Goal: Communication & Community: Share content

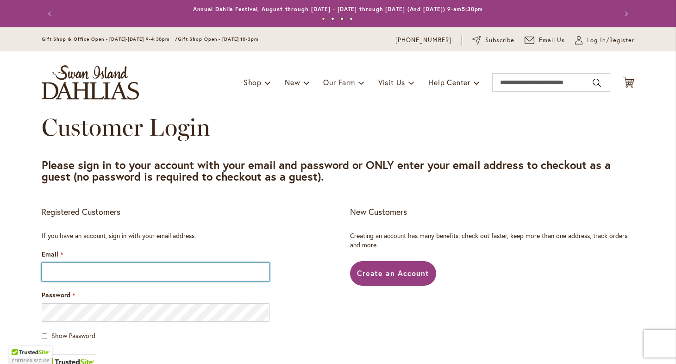
type input "**********"
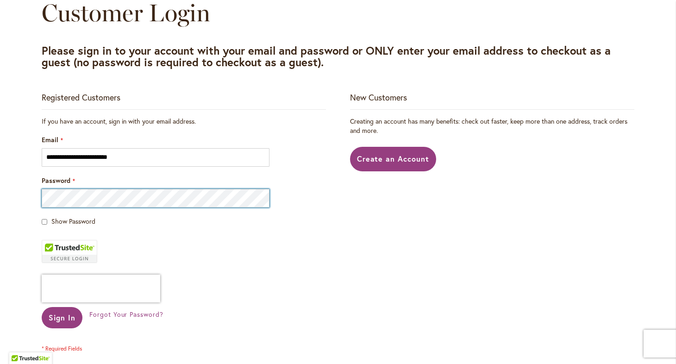
scroll to position [131, 0]
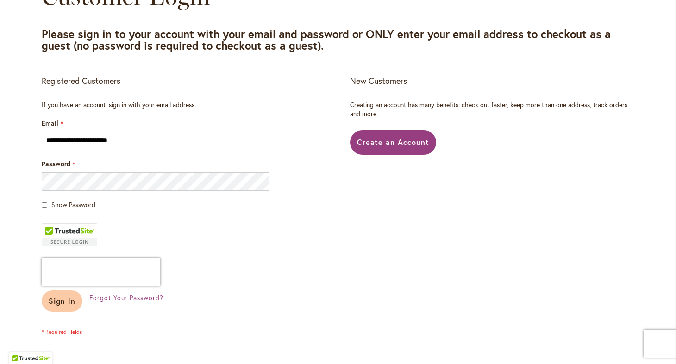
click at [69, 300] on span "Sign In" at bounding box center [62, 301] width 27 height 10
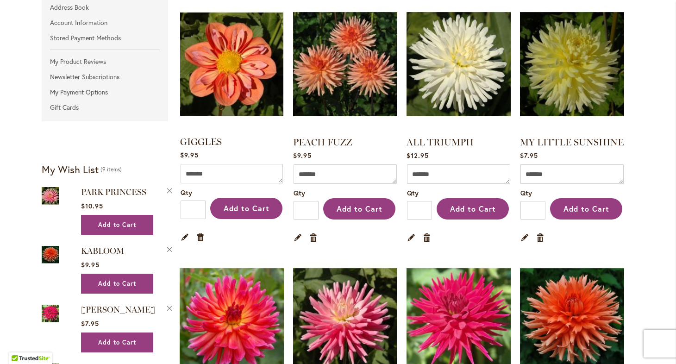
scroll to position [196, 0]
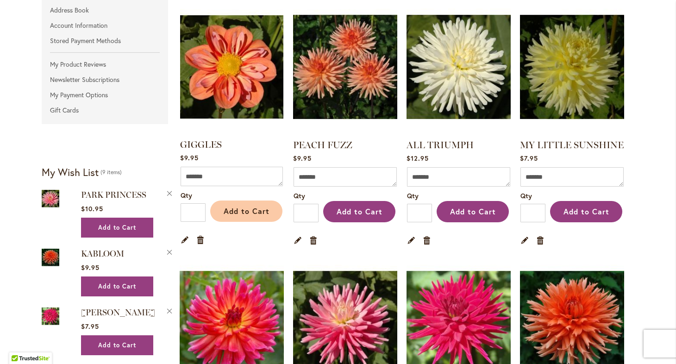
click at [246, 211] on span "Add to Cart" at bounding box center [247, 211] width 46 height 10
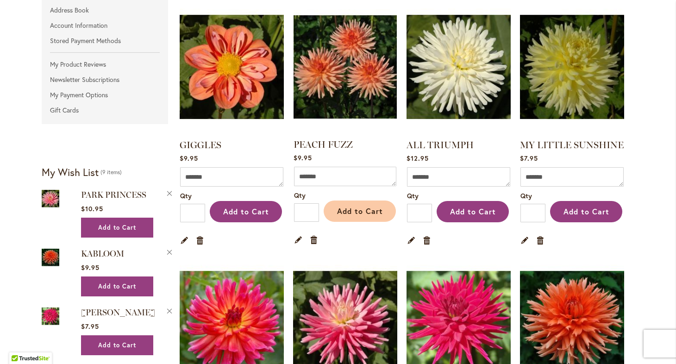
click at [366, 213] on span "Add to Cart" at bounding box center [360, 211] width 46 height 10
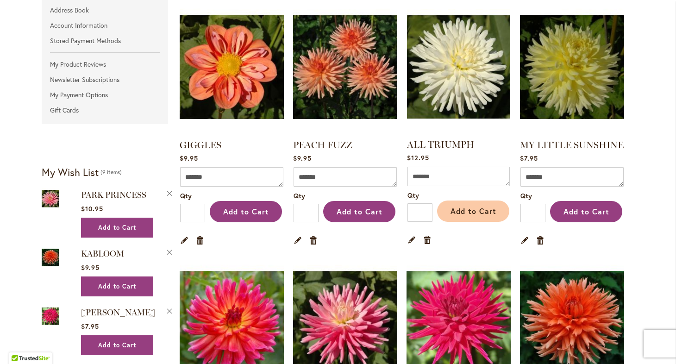
click at [479, 211] on span "Add to Cart" at bounding box center [474, 211] width 46 height 10
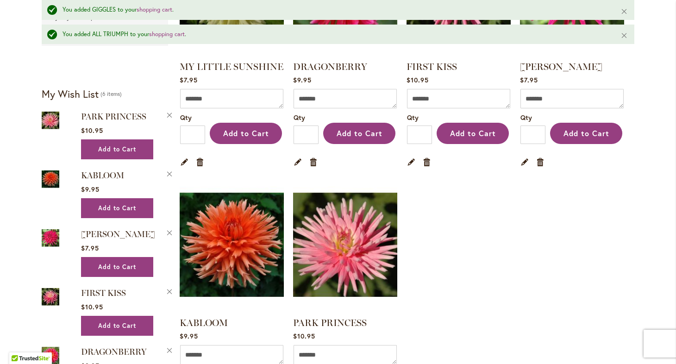
scroll to position [318, 0]
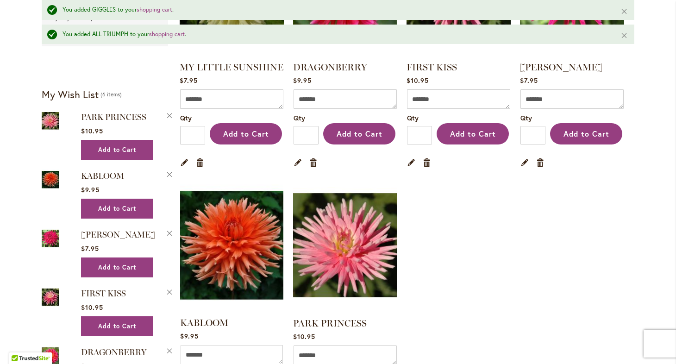
click at [250, 239] on img at bounding box center [232, 245] width 108 height 136
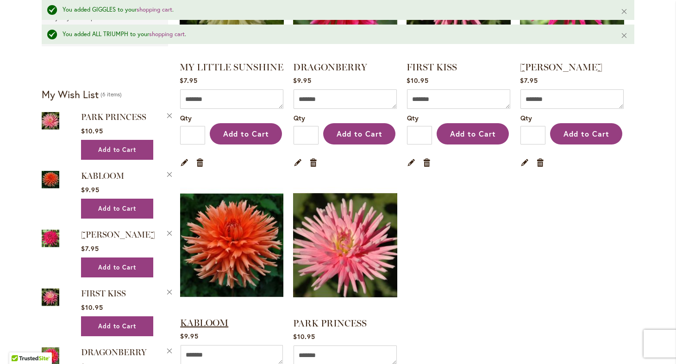
click at [215, 317] on link "KABLOOM" at bounding box center [204, 322] width 48 height 11
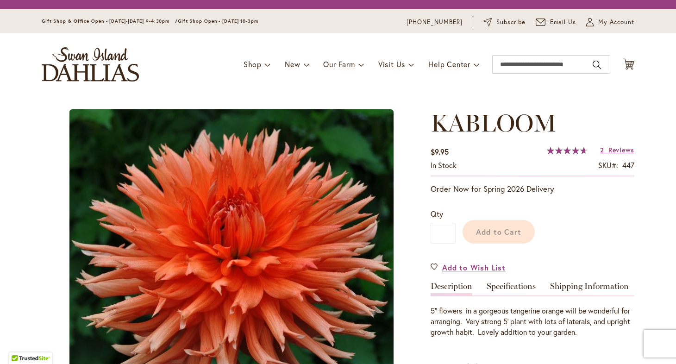
type input "*****"
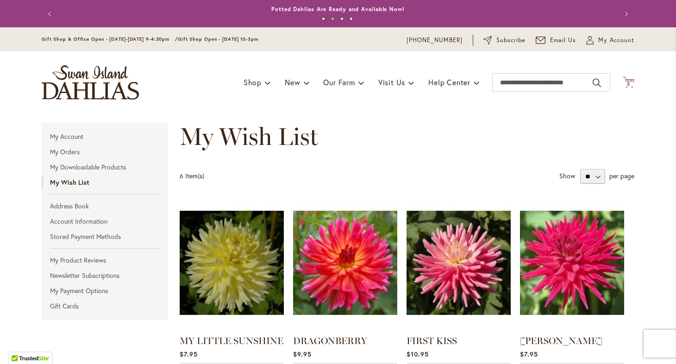
click at [627, 78] on icon "Cart .cls-1 { fill: #231f20; }" at bounding box center [629, 82] width 12 height 12
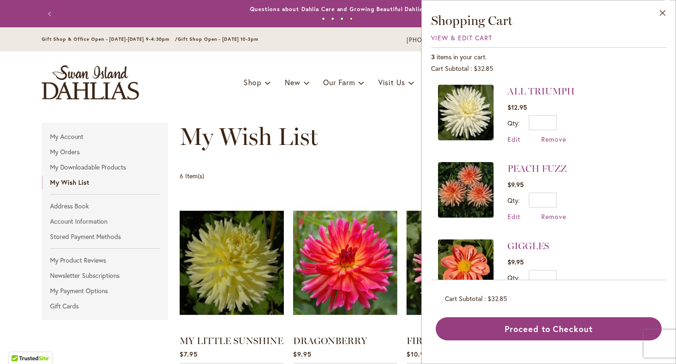
click at [458, 94] on img at bounding box center [466, 113] width 56 height 56
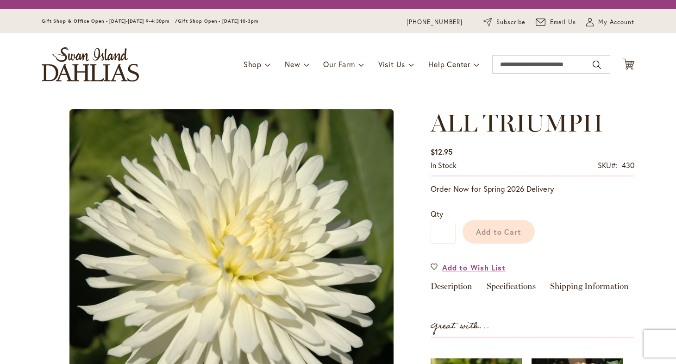
type input "*****"
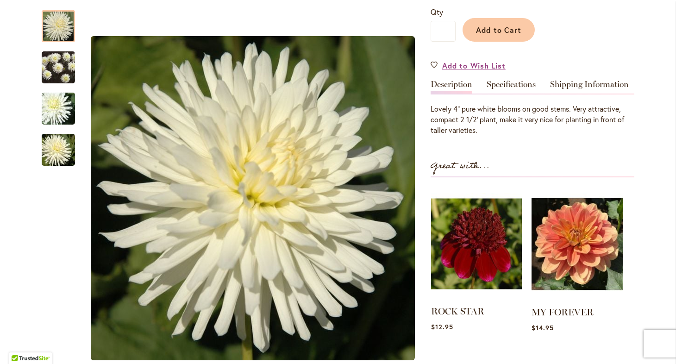
scroll to position [224, 0]
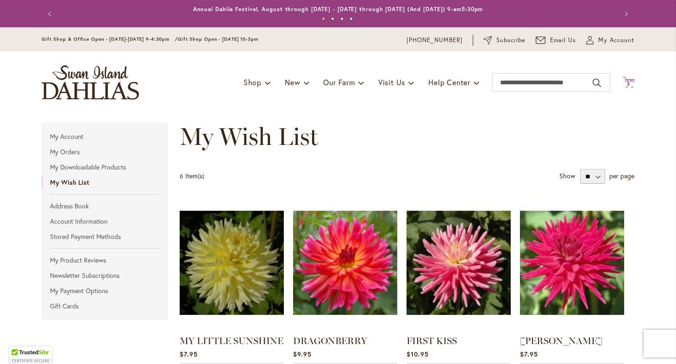
click at [629, 81] on span "3" at bounding box center [628, 84] width 3 height 6
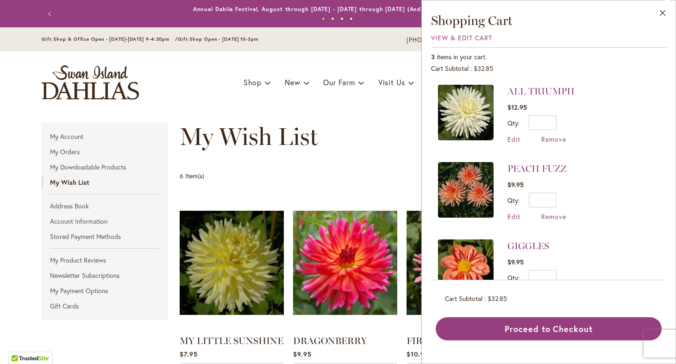
click at [485, 186] on img at bounding box center [466, 190] width 56 height 56
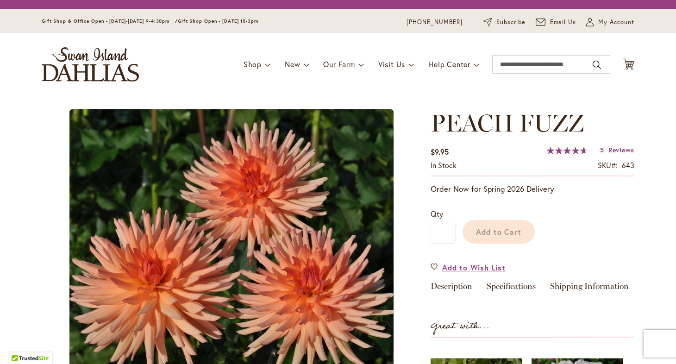
type input "*****"
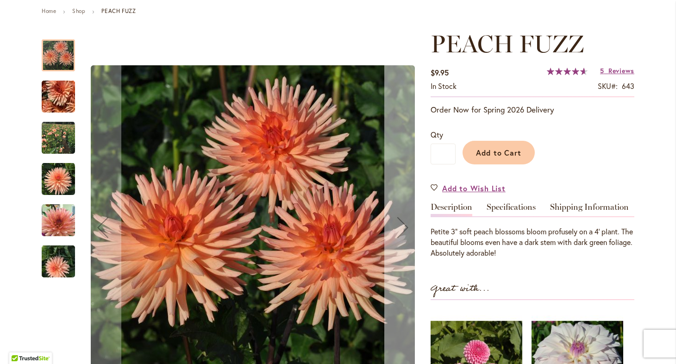
scroll to position [102, 0]
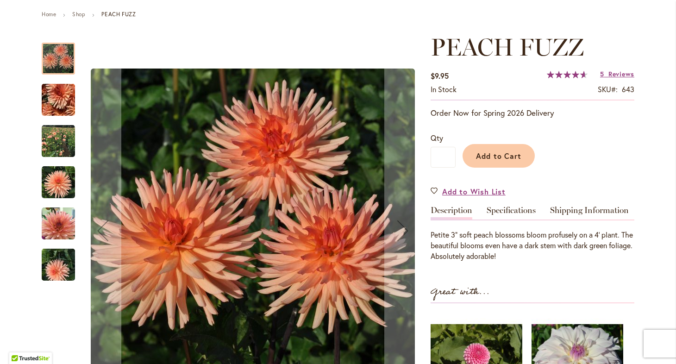
click at [60, 138] on img "PEACH FUZZ" at bounding box center [58, 141] width 33 height 33
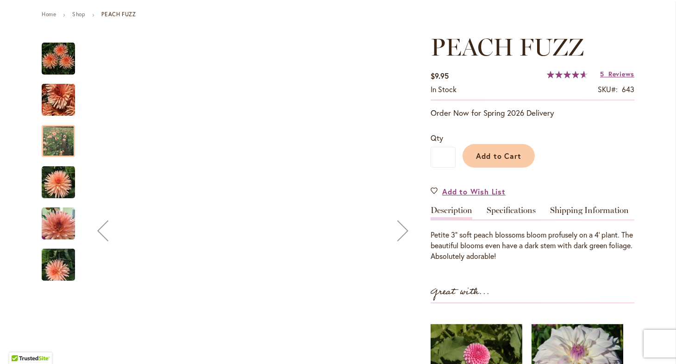
click at [60, 138] on img "PEACH FUZZ" at bounding box center [58, 141] width 33 height 33
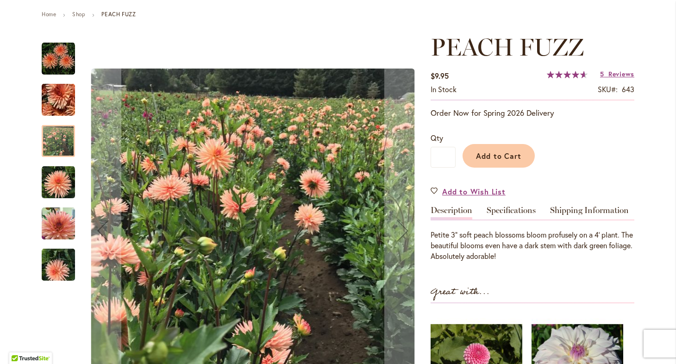
click at [57, 260] on img "PEACH FUZZ" at bounding box center [58, 265] width 67 height 50
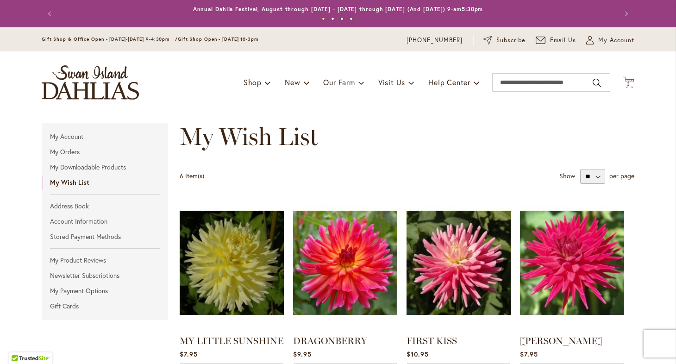
click at [630, 84] on span "3 3 items" at bounding box center [628, 84] width 9 height 5
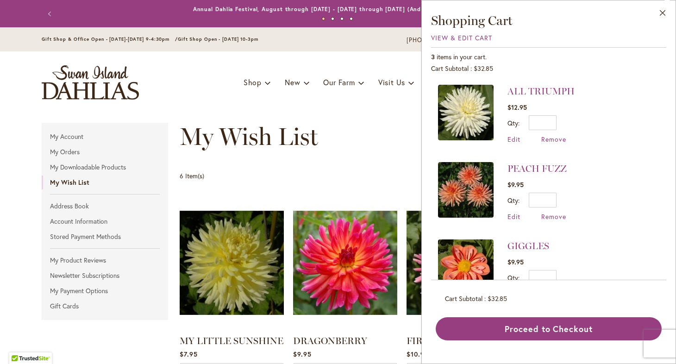
click at [479, 252] on img at bounding box center [466, 267] width 56 height 56
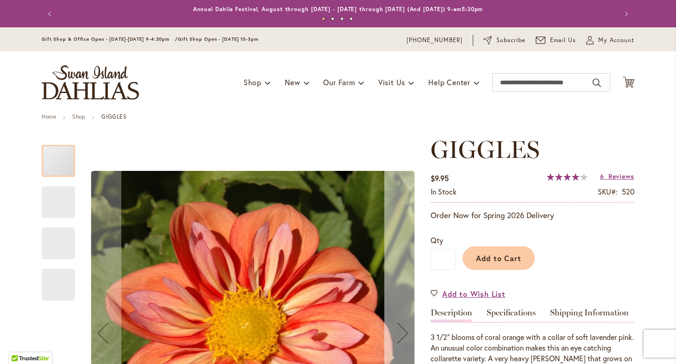
type input "*****"
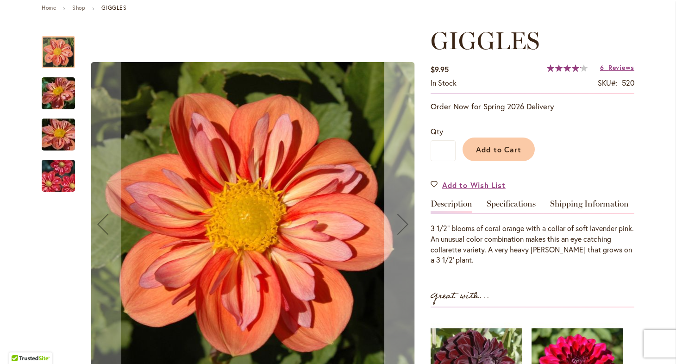
scroll to position [110, 0]
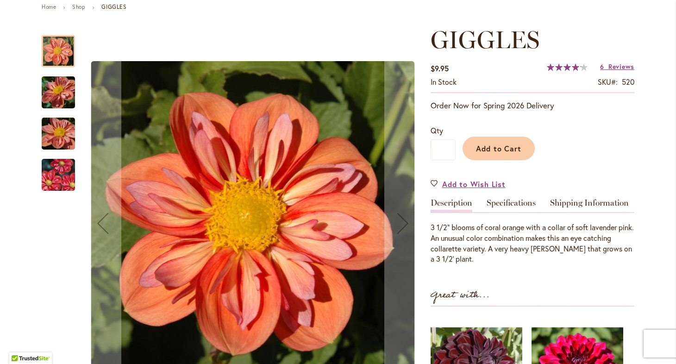
click at [63, 92] on img "GIGGLES" at bounding box center [58, 93] width 67 height 50
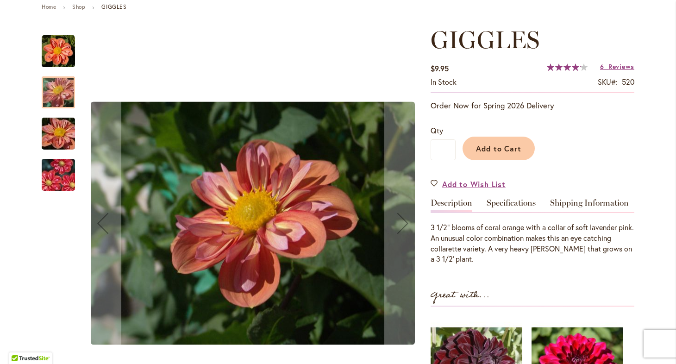
click at [63, 138] on img "GIGGLES" at bounding box center [58, 134] width 67 height 50
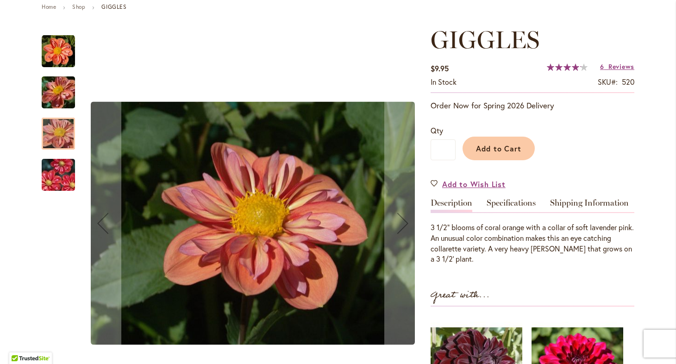
click at [57, 170] on img "GIGGLES" at bounding box center [58, 175] width 67 height 44
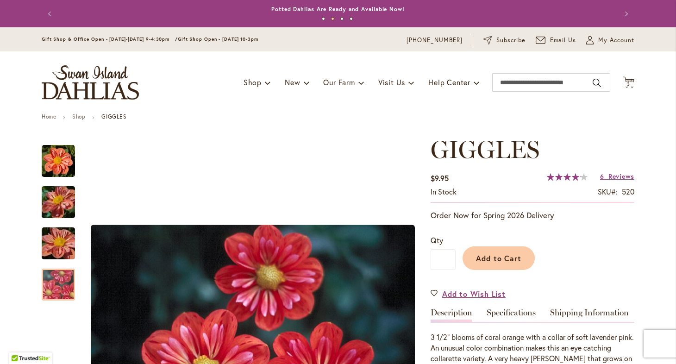
scroll to position [0, 0]
click at [630, 82] on span "3 3 items" at bounding box center [628, 84] width 9 height 5
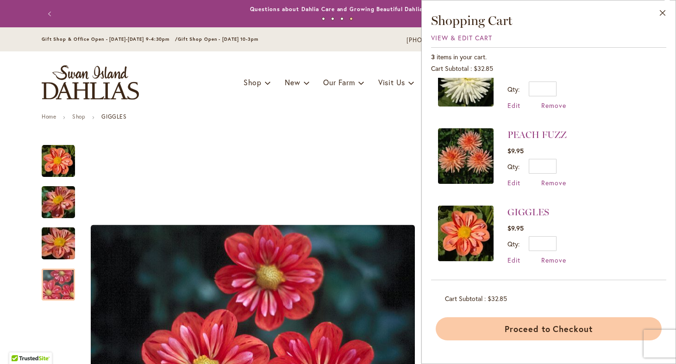
scroll to position [33, 0]
click at [491, 327] on button "Proceed to Checkout" at bounding box center [549, 328] width 226 height 23
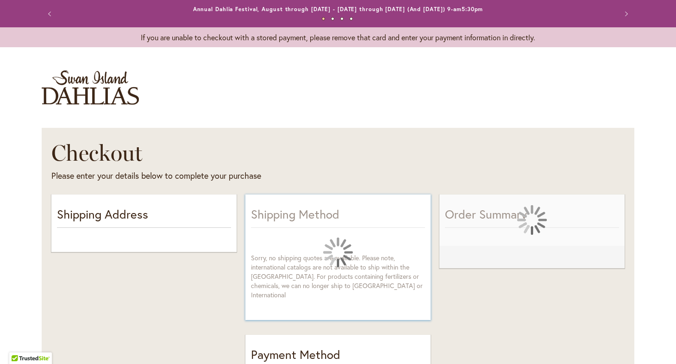
select select "**"
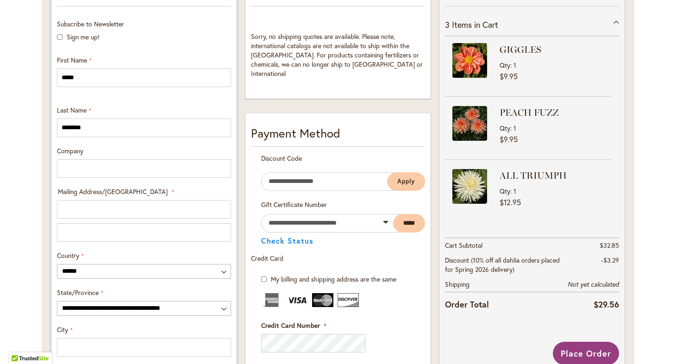
scroll to position [225, 0]
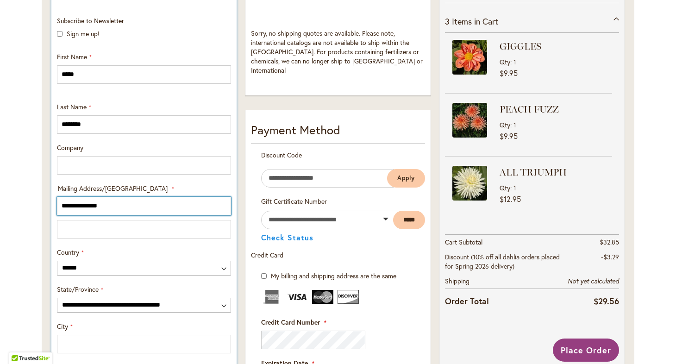
type input "**********"
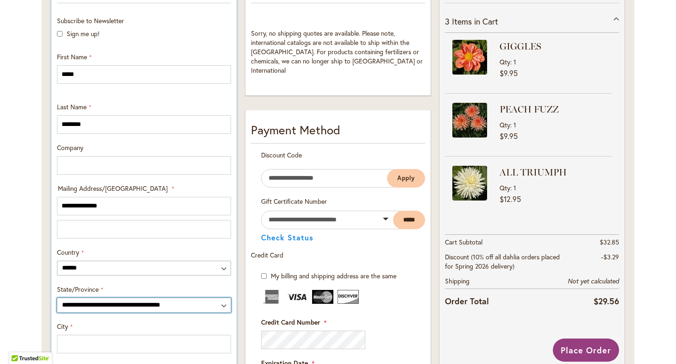
select select "**"
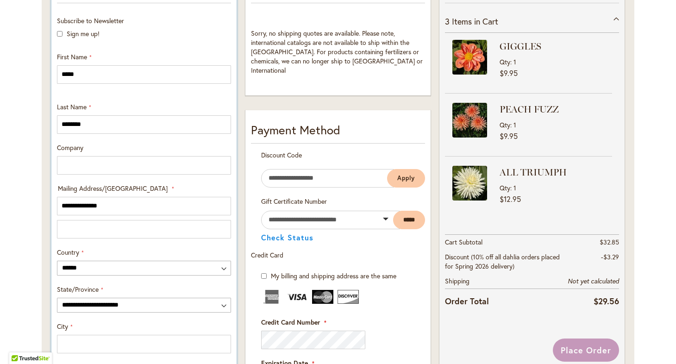
click at [71, 333] on div "City" at bounding box center [144, 337] width 181 height 31
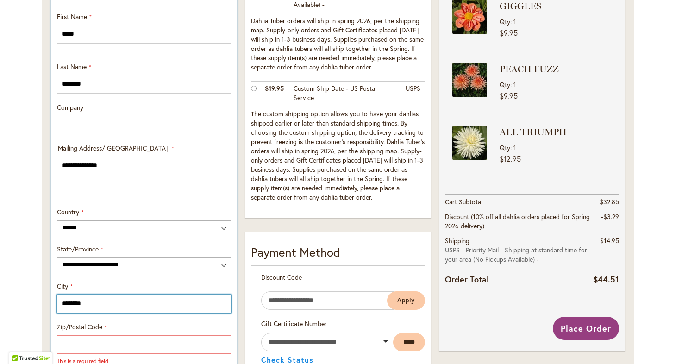
scroll to position [284, 0]
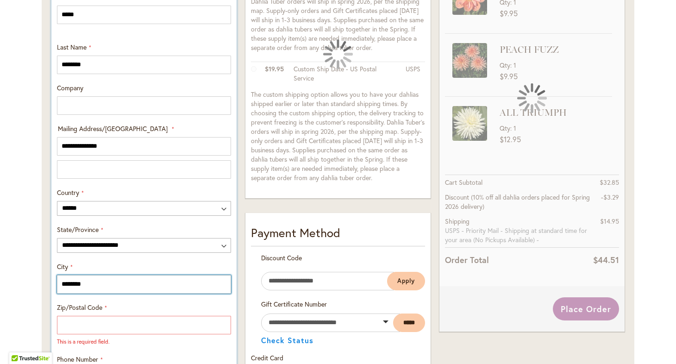
type input "********"
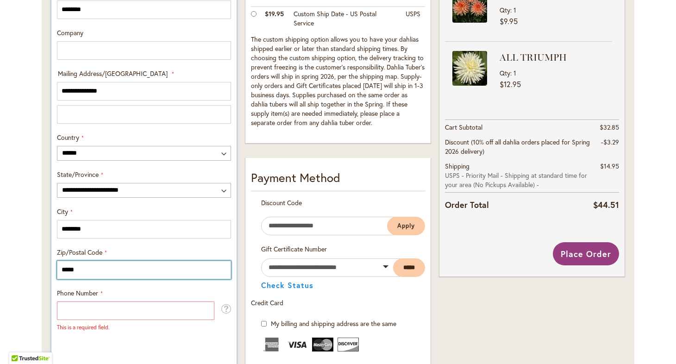
scroll to position [345, 0]
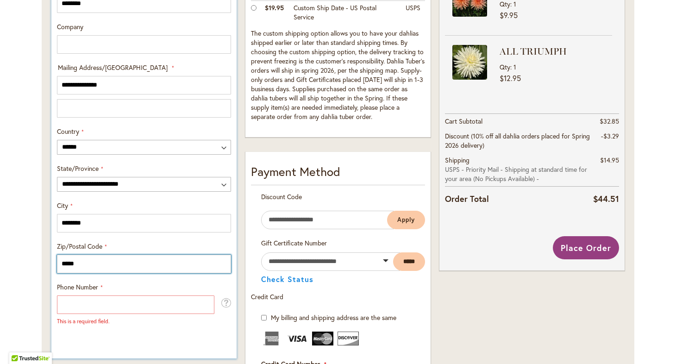
type input "*****"
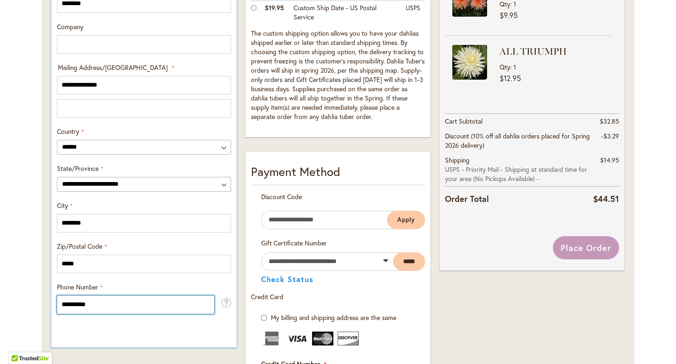
type input "**********"
click at [85, 319] on div "**********" at bounding box center [144, 109] width 181 height 428
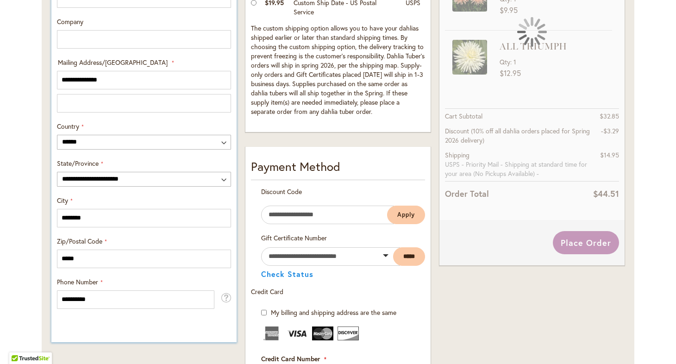
scroll to position [368, 0]
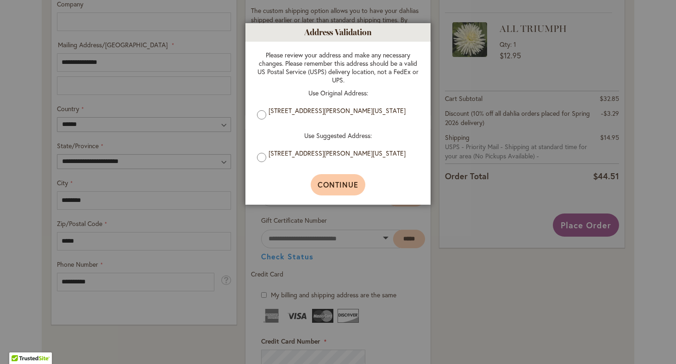
click at [337, 188] on span "Continue" at bounding box center [338, 185] width 41 height 10
type input "**********"
type input "********"
type input "**********"
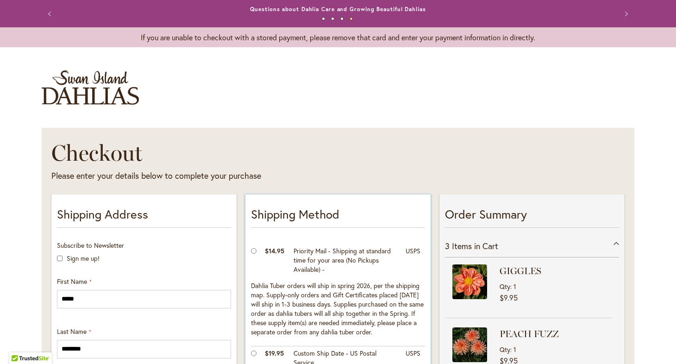
scroll to position [0, 0]
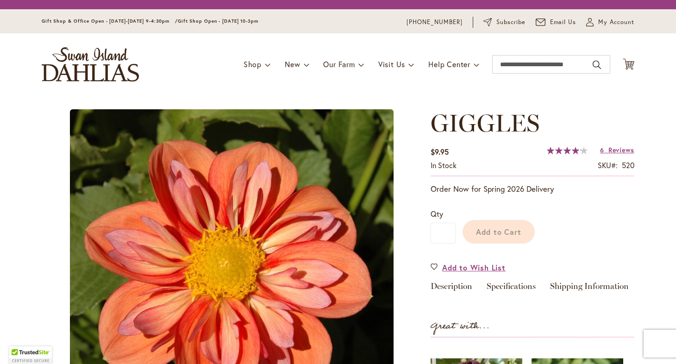
type input "*****"
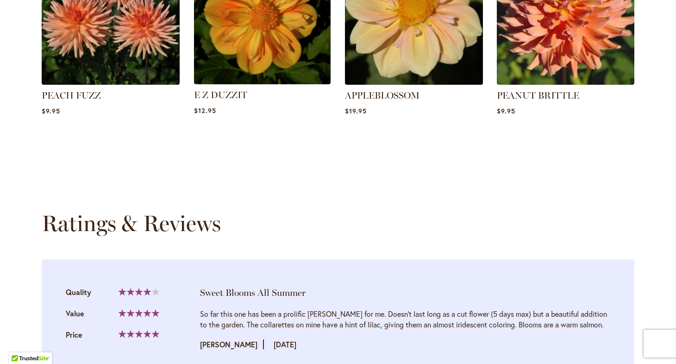
scroll to position [765, 0]
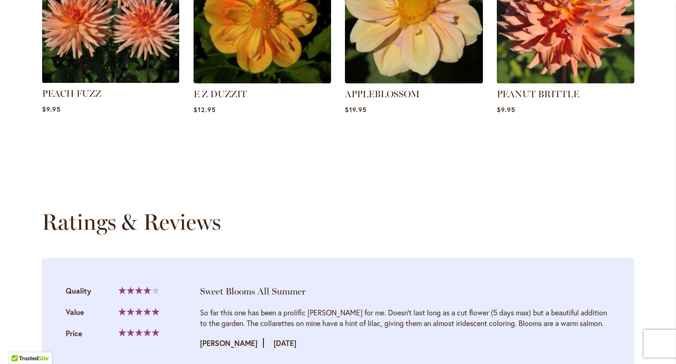
click at [100, 50] on img at bounding box center [111, 15] width 144 height 144
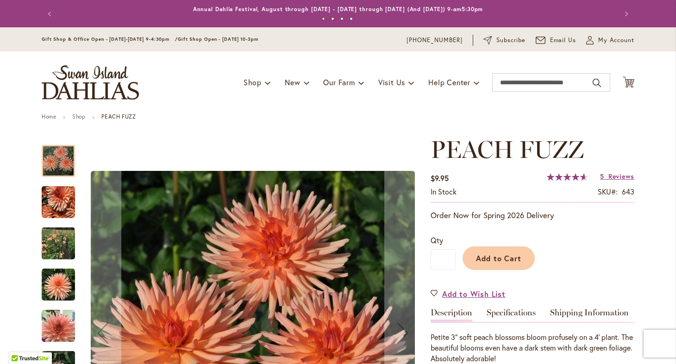
type input "*****"
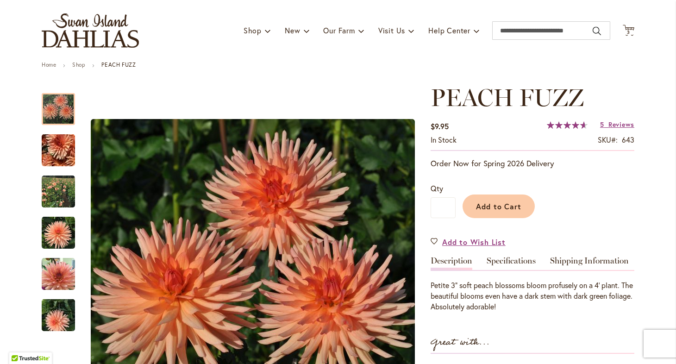
scroll to position [51, 0]
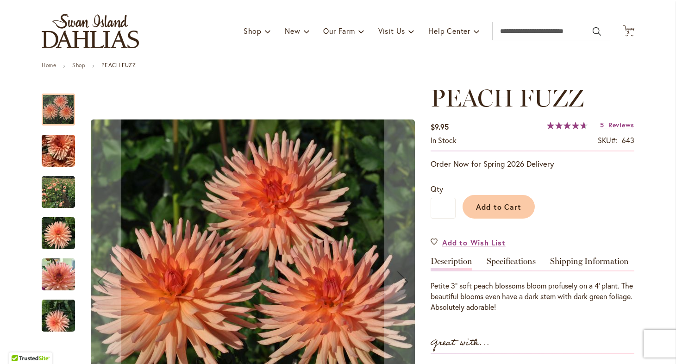
click at [54, 233] on img "PEACH FUZZ" at bounding box center [58, 233] width 33 height 33
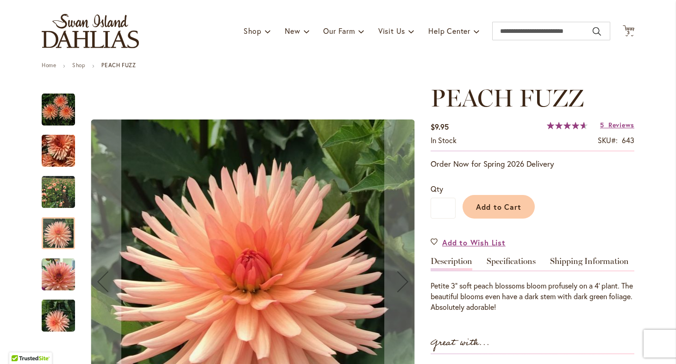
scroll to position [88, 0]
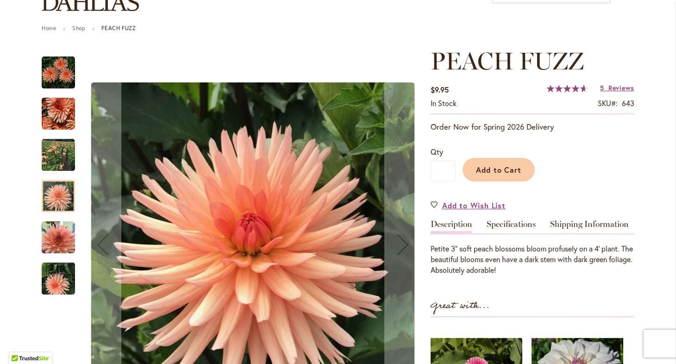
click at [50, 290] on img "PEACH FUZZ" at bounding box center [58, 279] width 67 height 50
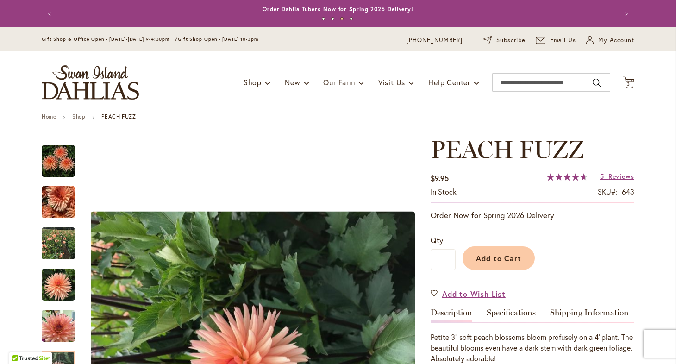
scroll to position [0, 0]
click at [628, 81] on span "3" at bounding box center [628, 84] width 3 height 6
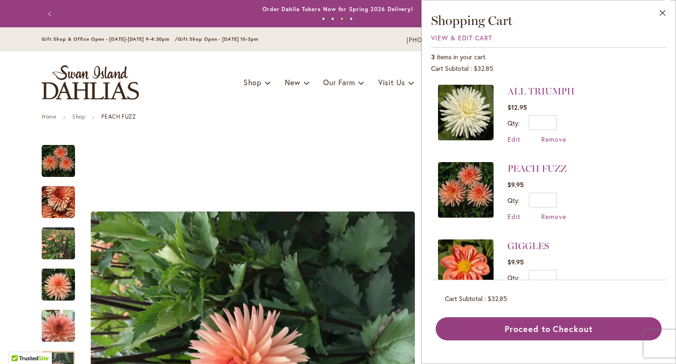
click at [469, 117] on img at bounding box center [466, 113] width 56 height 56
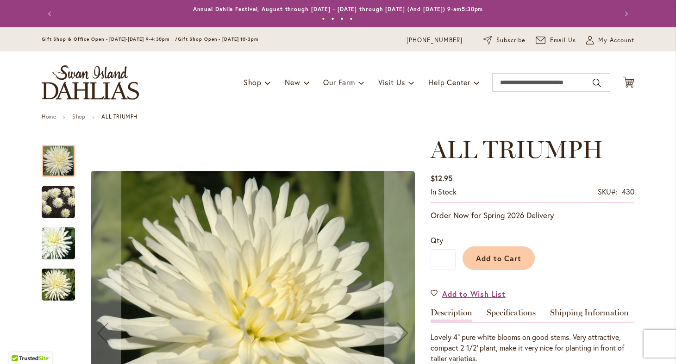
type input "*****"
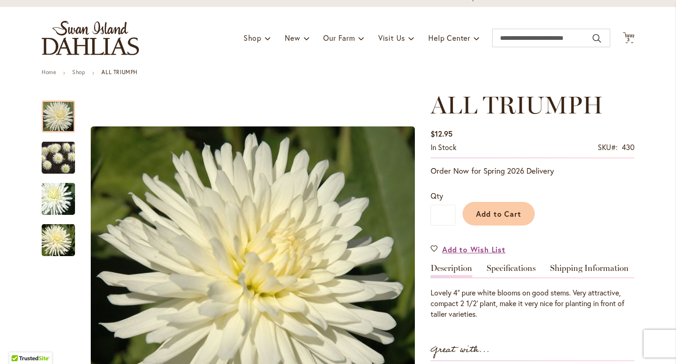
scroll to position [31, 0]
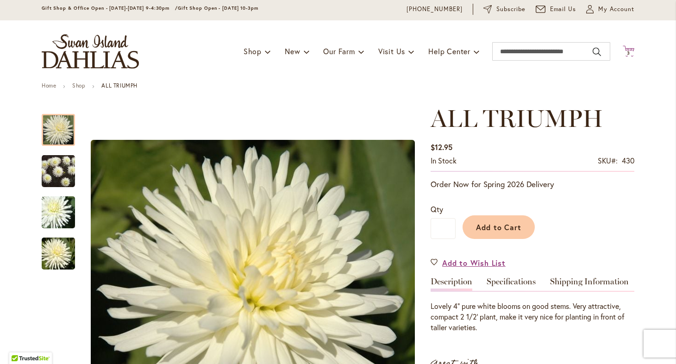
click at [628, 50] on span "3" at bounding box center [628, 53] width 3 height 6
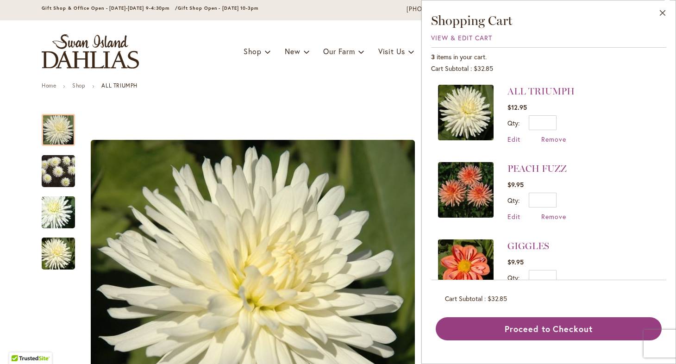
click at [466, 258] on img at bounding box center [466, 267] width 56 height 56
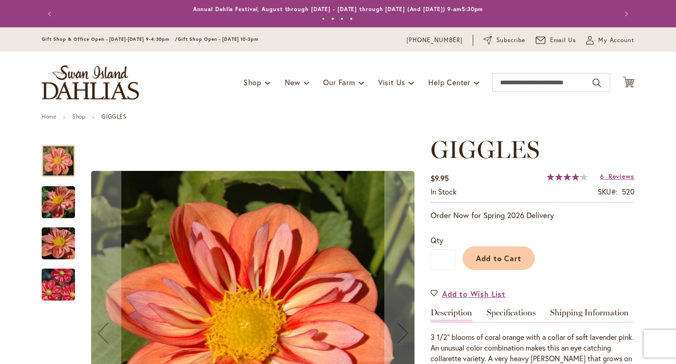
type input "*****"
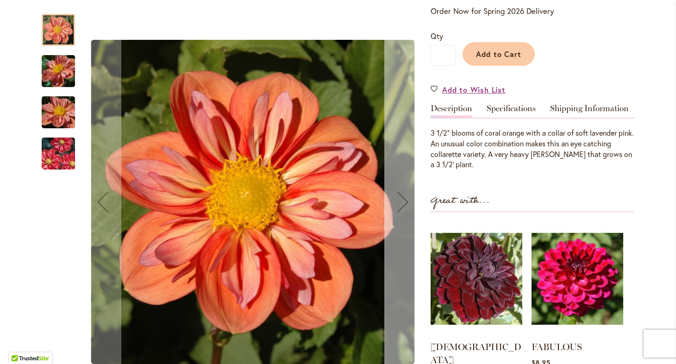
scroll to position [202, 0]
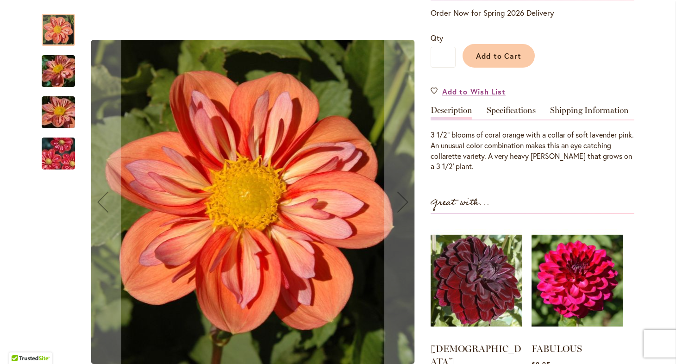
click at [69, 152] on img "GIGGLES" at bounding box center [58, 154] width 67 height 44
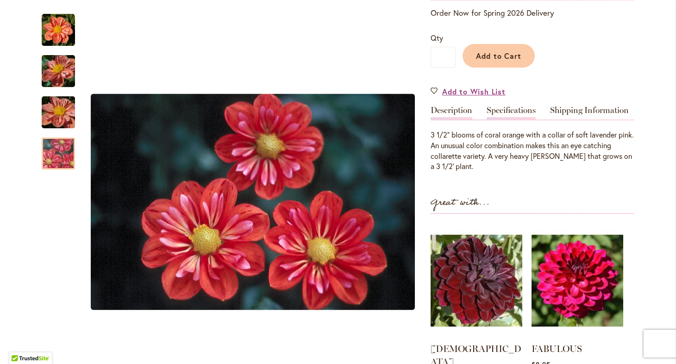
click at [511, 106] on link "Specifications" at bounding box center [511, 112] width 49 height 13
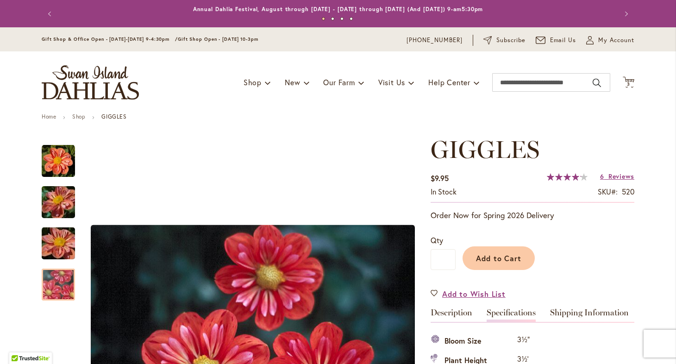
scroll to position [0, 0]
click at [630, 82] on span "3 3 items" at bounding box center [628, 84] width 9 height 5
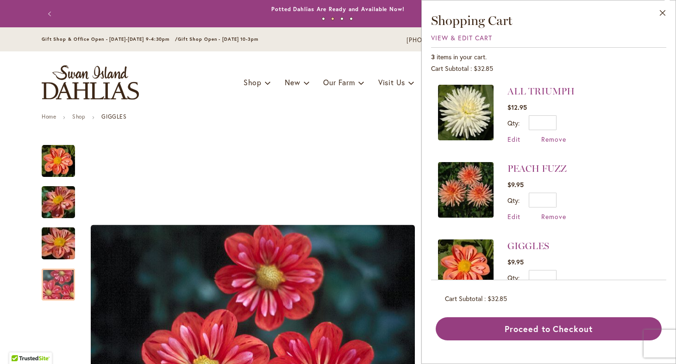
click at [477, 179] on img at bounding box center [466, 190] width 56 height 56
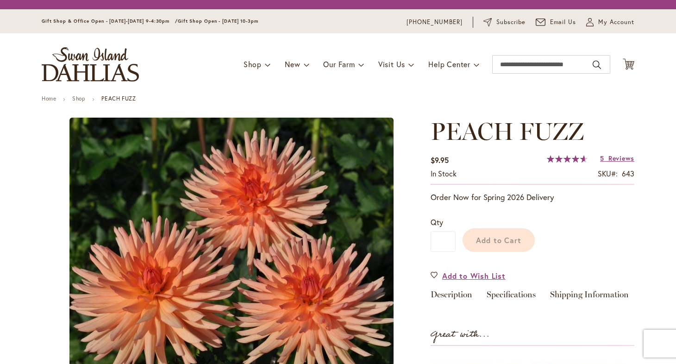
type input "*****"
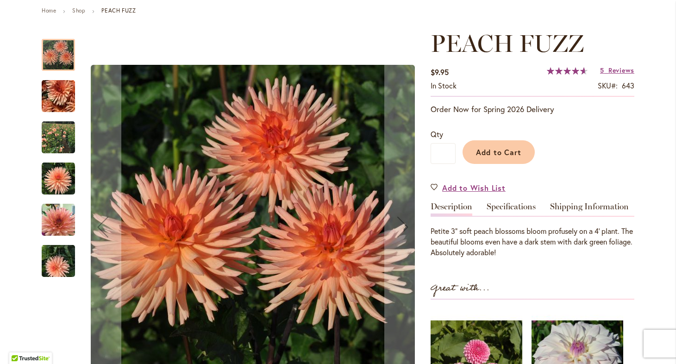
scroll to position [108, 0]
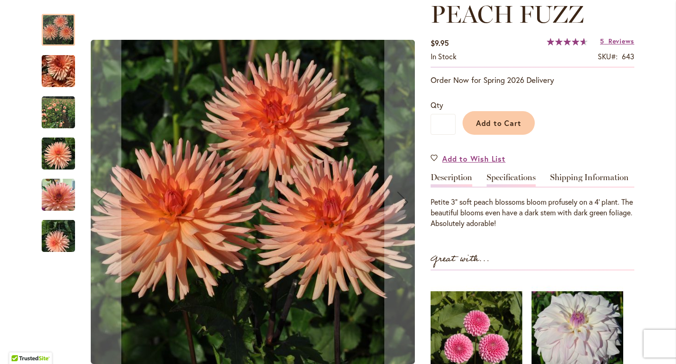
click at [513, 176] on link "Specifications" at bounding box center [511, 179] width 49 height 13
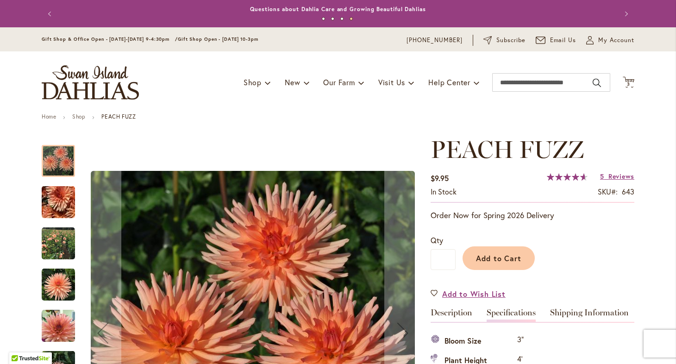
scroll to position [0, 0]
click at [630, 82] on span "3 3 items" at bounding box center [628, 84] width 9 height 5
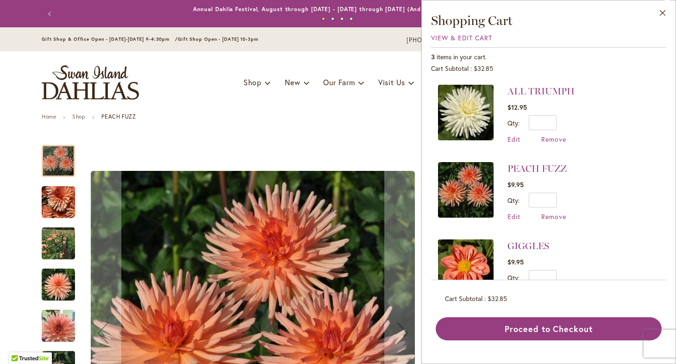
click at [461, 109] on img at bounding box center [466, 113] width 56 height 56
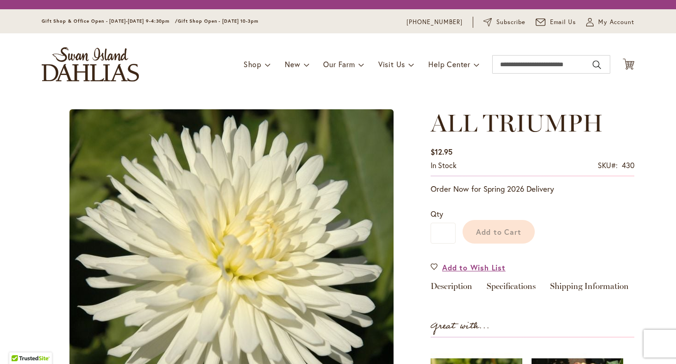
type input "*****"
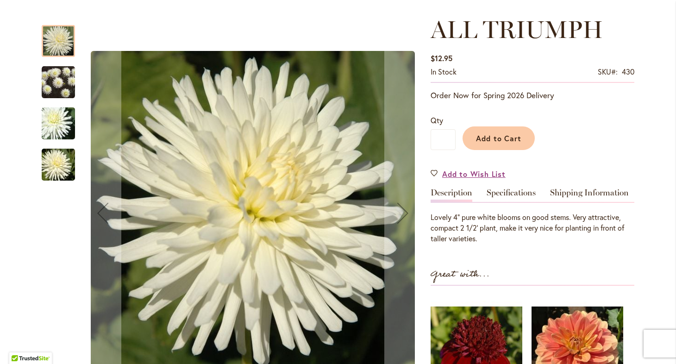
scroll to position [124, 0]
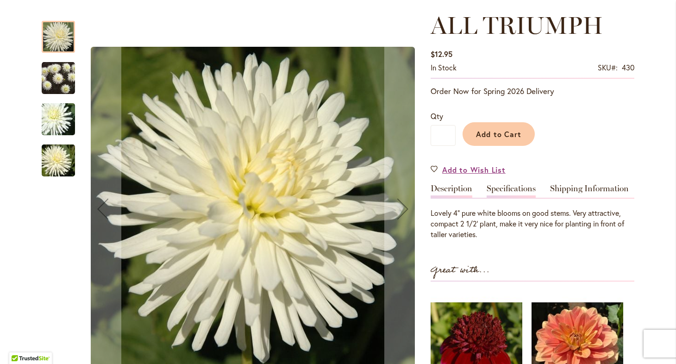
click at [509, 186] on link "Specifications" at bounding box center [511, 190] width 49 height 13
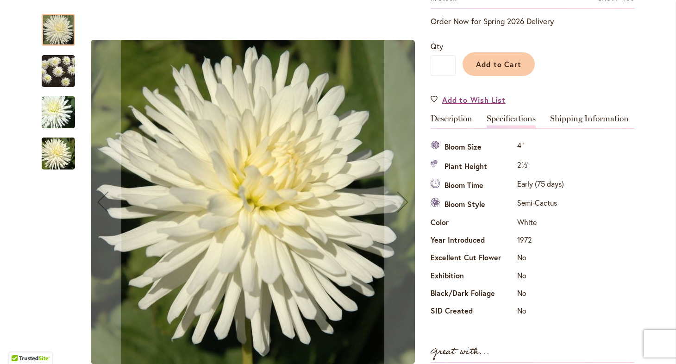
scroll to position [192, 0]
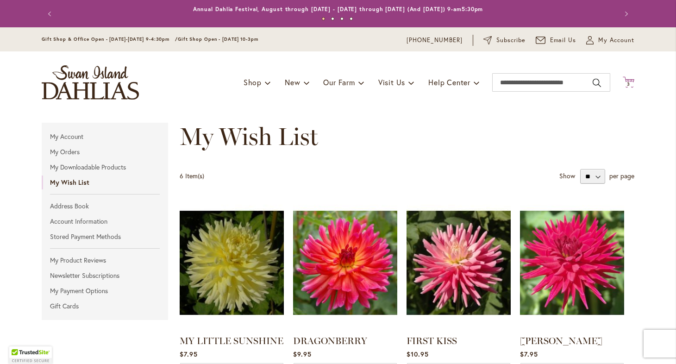
click at [628, 79] on icon "Cart .cls-1 { fill: #231f20; }" at bounding box center [629, 82] width 12 height 12
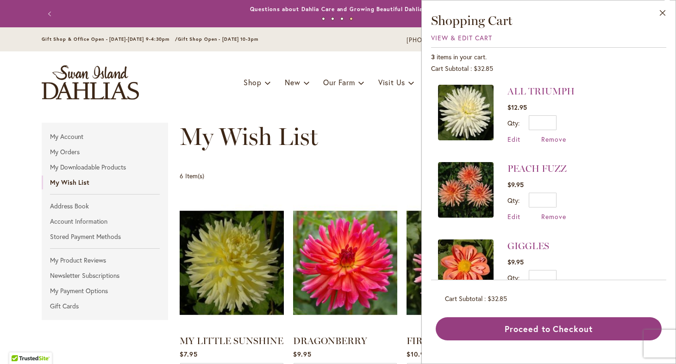
click at [477, 256] on img at bounding box center [466, 267] width 56 height 56
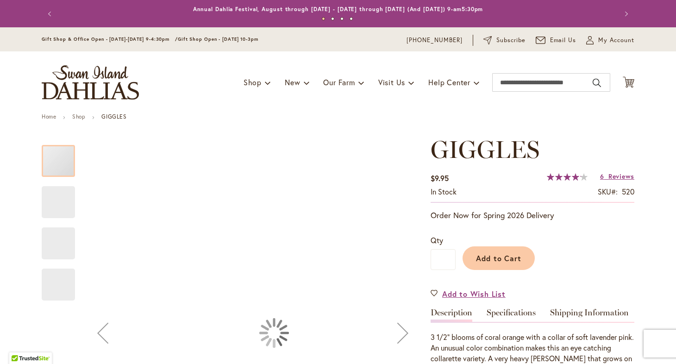
type input "*****"
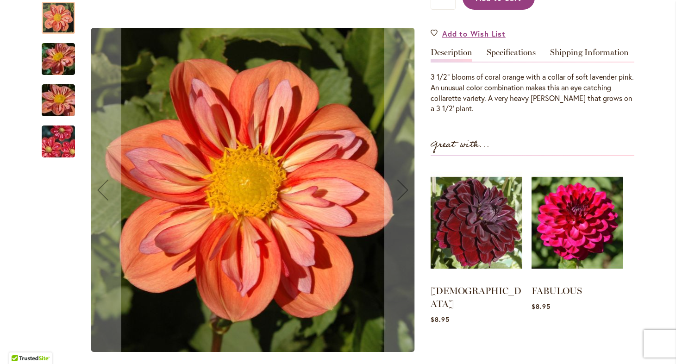
scroll to position [271, 0]
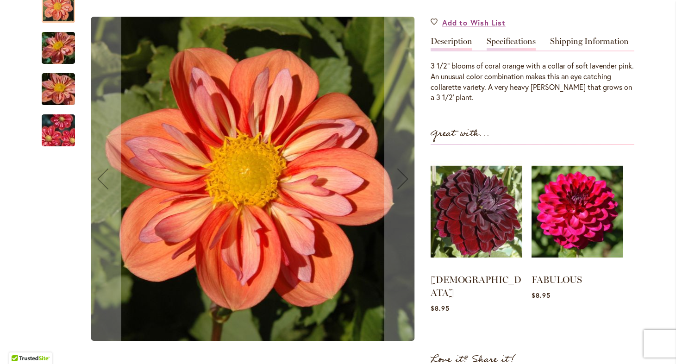
click at [508, 37] on link "Specifications" at bounding box center [511, 43] width 49 height 13
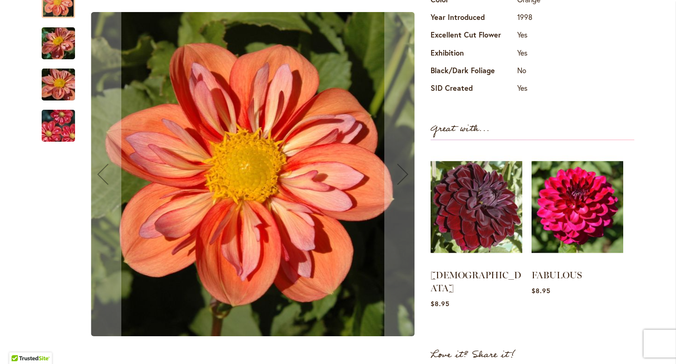
scroll to position [380, 0]
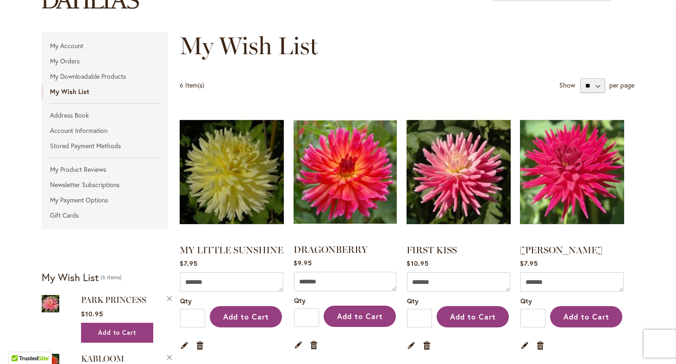
scroll to position [92, 0]
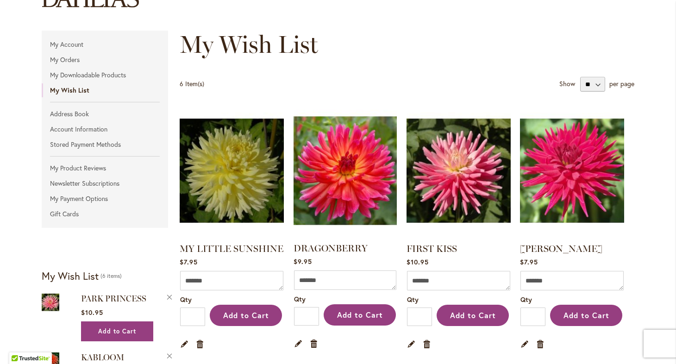
click at [342, 176] on img at bounding box center [345, 171] width 108 height 136
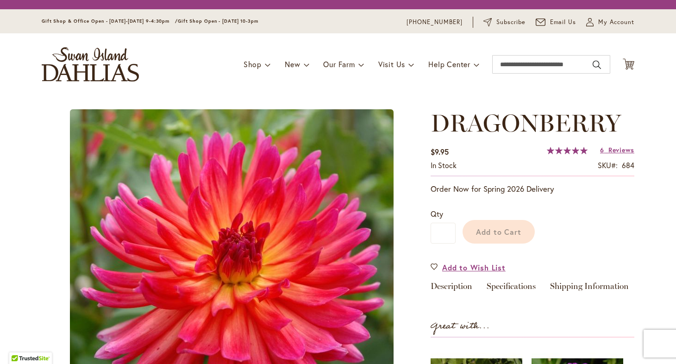
type input "*****"
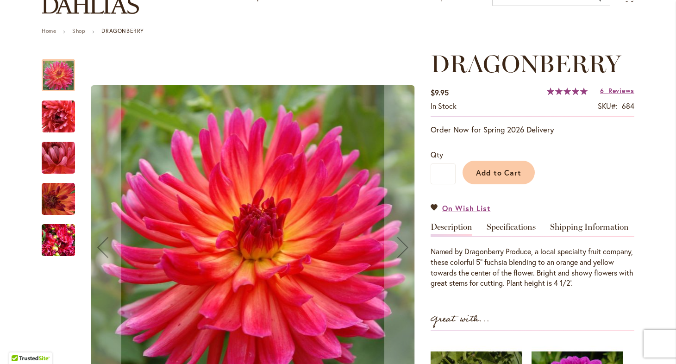
scroll to position [30, 0]
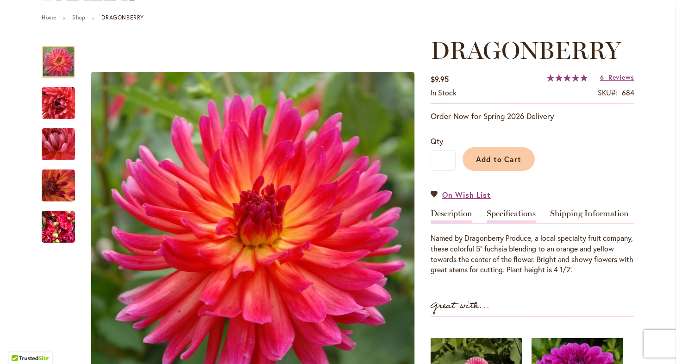
click at [509, 210] on link "Specifications" at bounding box center [511, 215] width 49 height 13
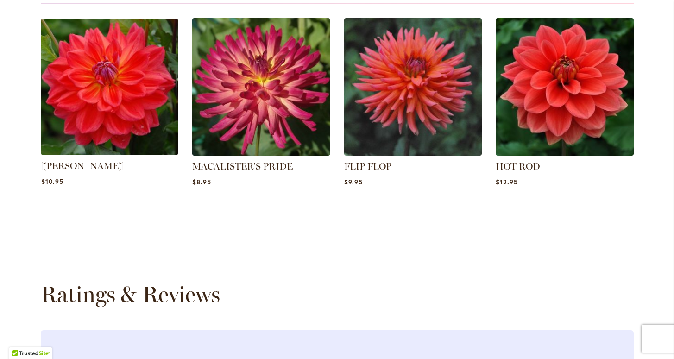
scroll to position [837, 0]
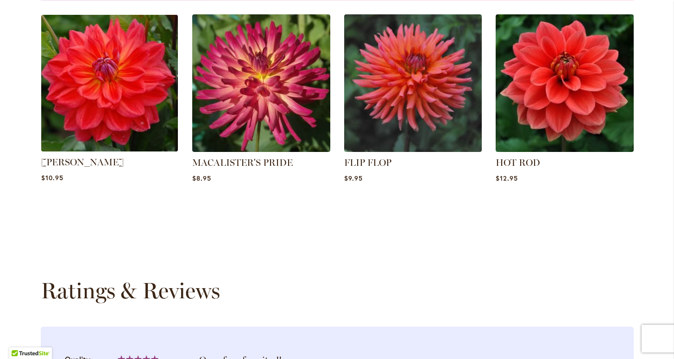
click at [90, 78] on img at bounding box center [110, 83] width 144 height 144
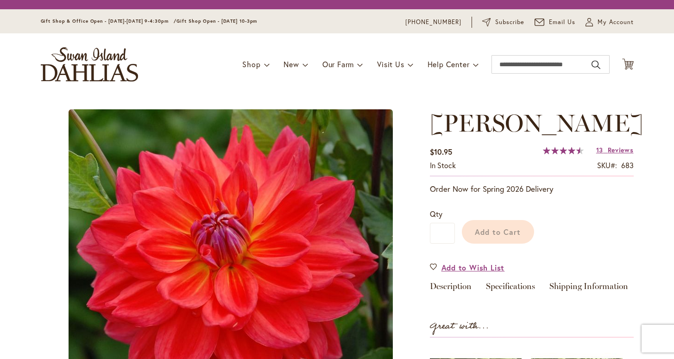
type input "*****"
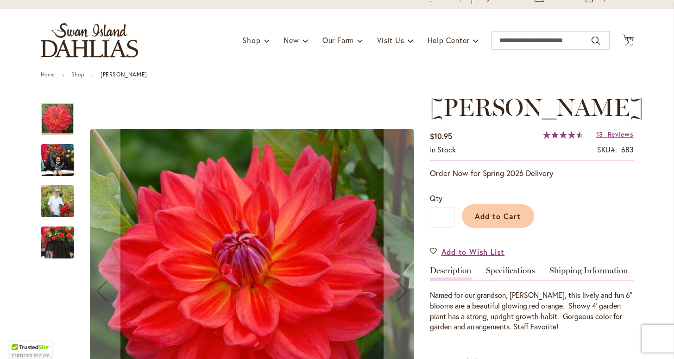
scroll to position [46, 0]
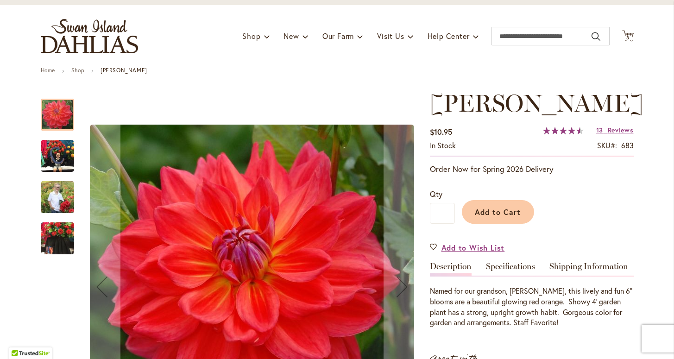
click at [57, 152] on img "COOPER BLAINE" at bounding box center [57, 155] width 33 height 33
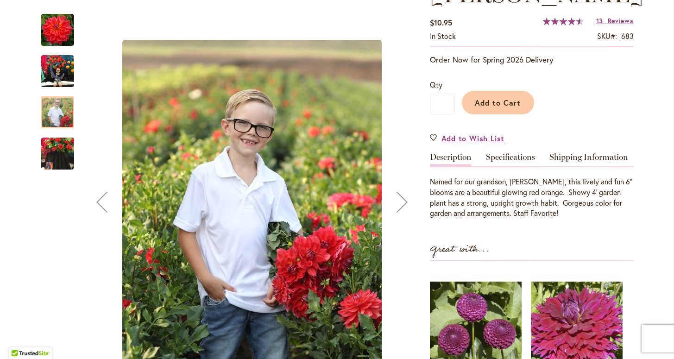
scroll to position [157, 0]
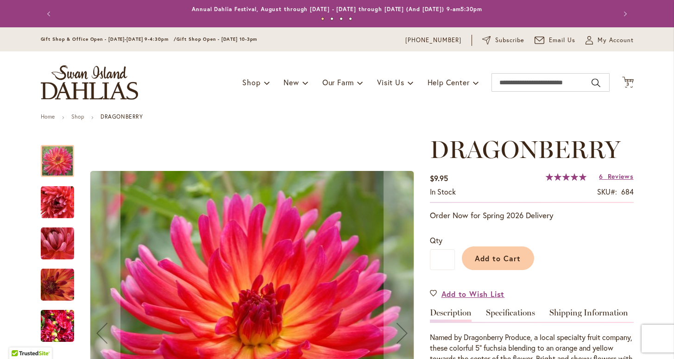
type input "*****"
click at [57, 204] on img "DRAGONBERRY" at bounding box center [57, 202] width 33 height 33
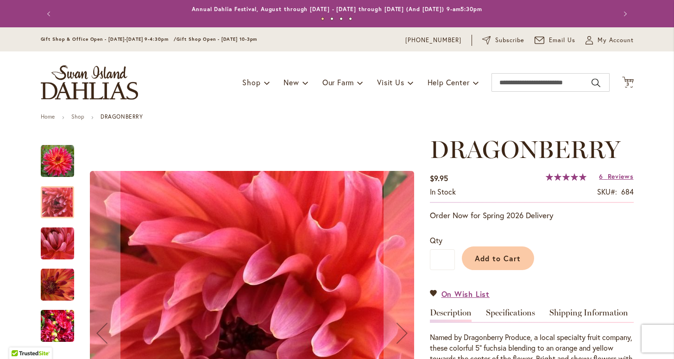
click at [57, 204] on img "DRAGONBERRY" at bounding box center [57, 202] width 33 height 33
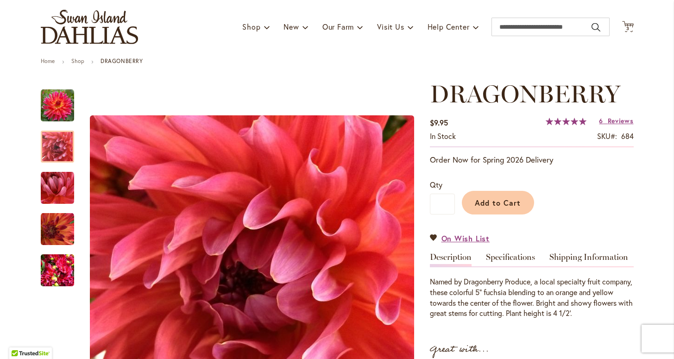
scroll to position [86, 0]
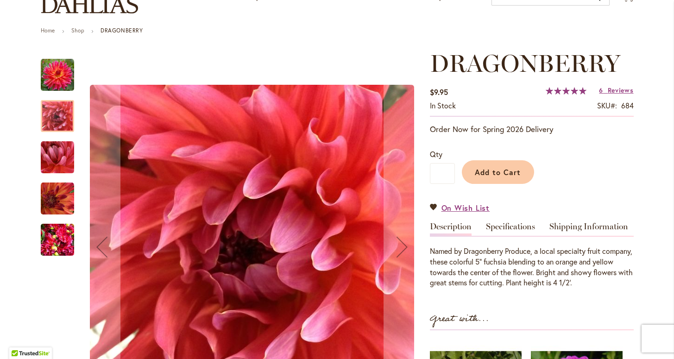
click at [53, 76] on img "DRAGONBERRY" at bounding box center [57, 74] width 33 height 33
click at [53, 76] on div at bounding box center [57, 153] width 33 height 206
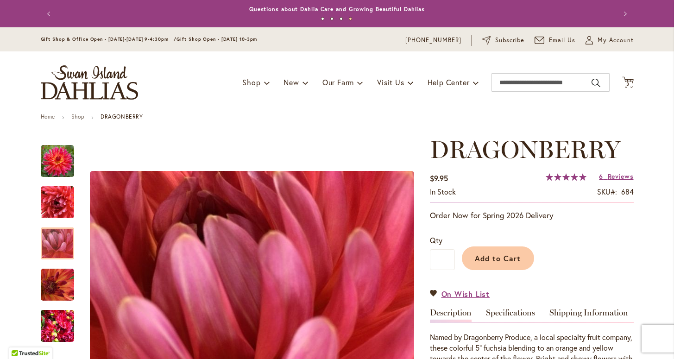
scroll to position [0, 0]
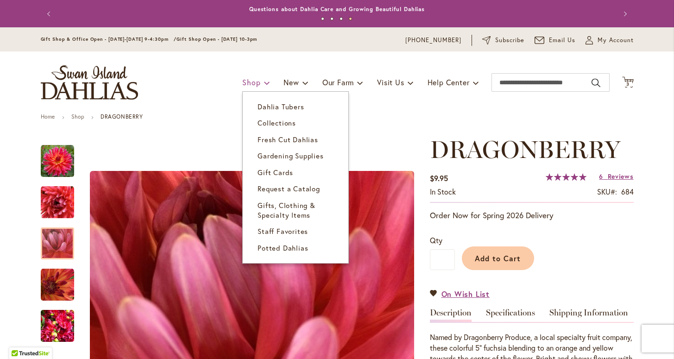
click at [257, 82] on span "Shop" at bounding box center [251, 82] width 18 height 10
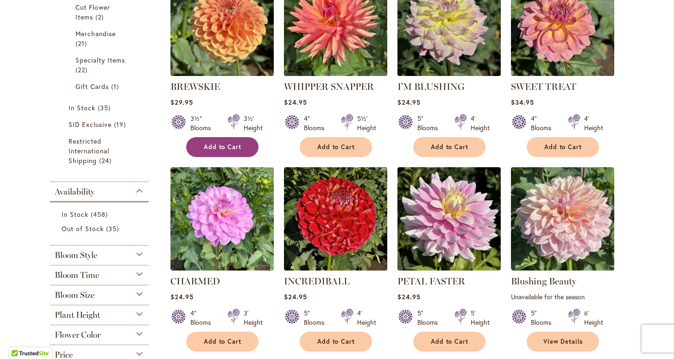
scroll to position [597, 0]
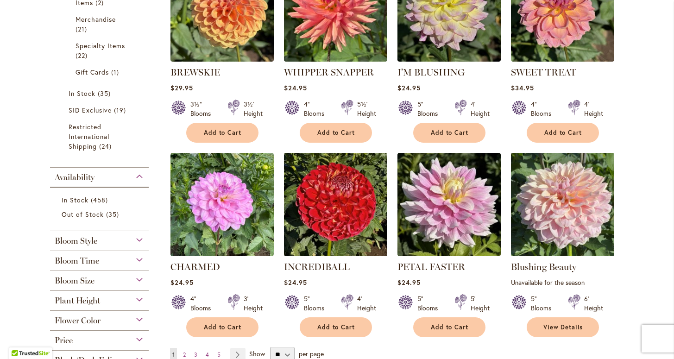
click at [140, 276] on div "Bloom Size" at bounding box center [99, 278] width 99 height 15
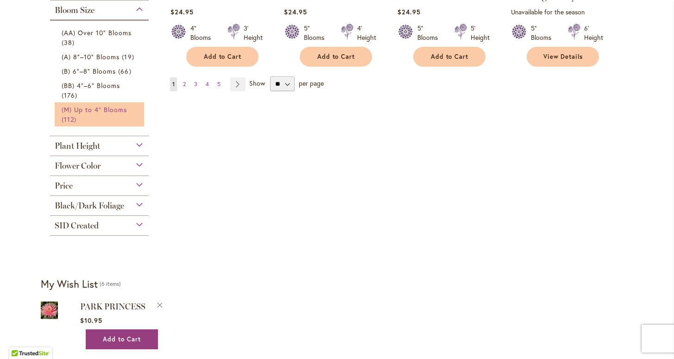
click at [112, 110] on span "(M) Up to 4" Blooms" at bounding box center [95, 109] width 66 height 9
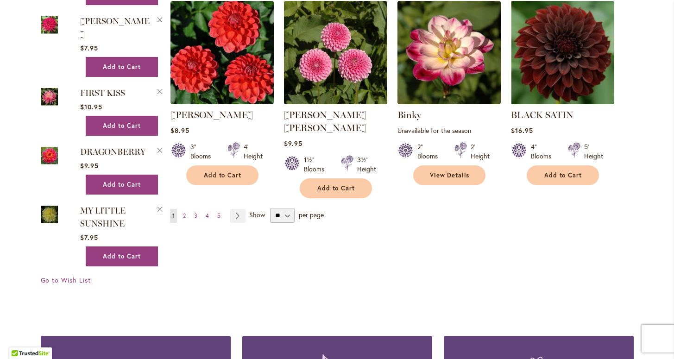
scroll to position [822, 0]
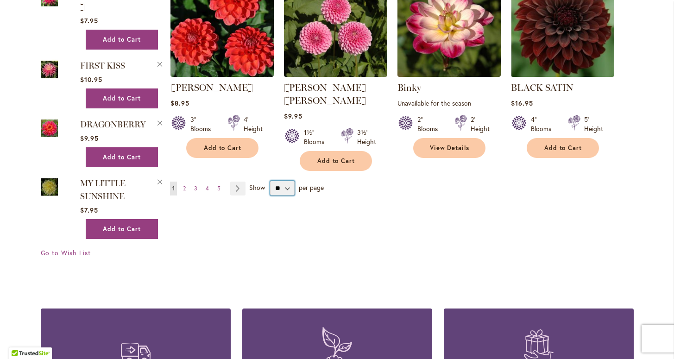
select select "**"
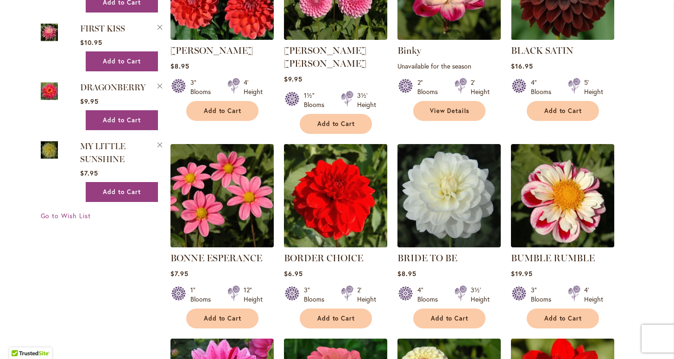
scroll to position [862, 0]
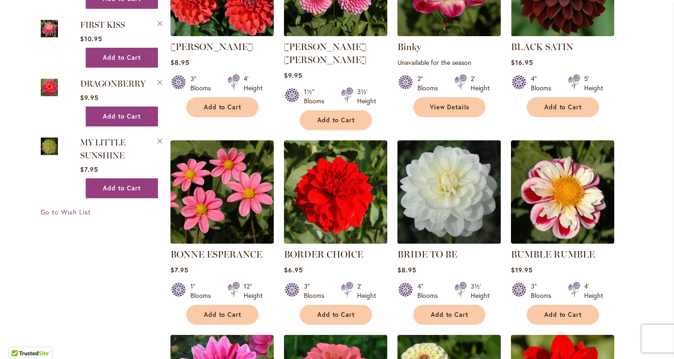
click at [447, 203] on img at bounding box center [449, 192] width 108 height 108
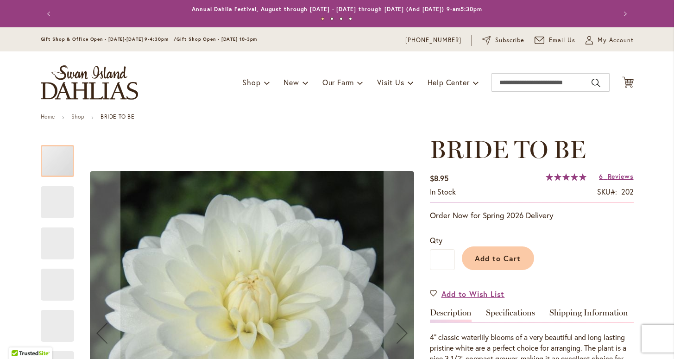
type input "*****"
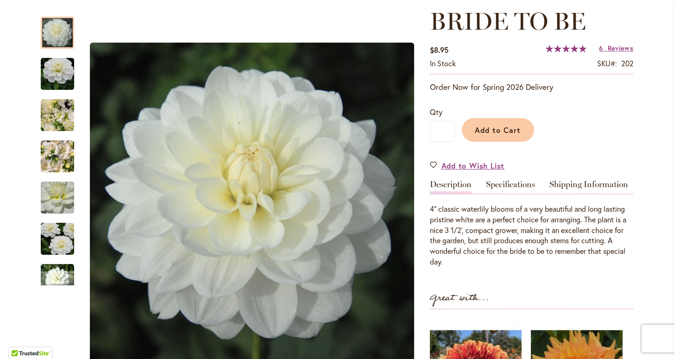
scroll to position [133, 0]
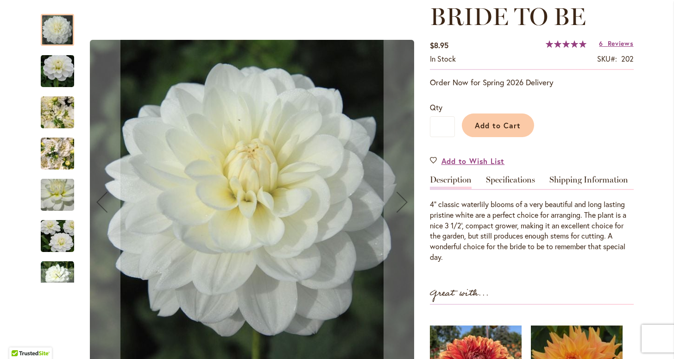
click at [45, 75] on img "BRIDE TO BE" at bounding box center [57, 71] width 67 height 44
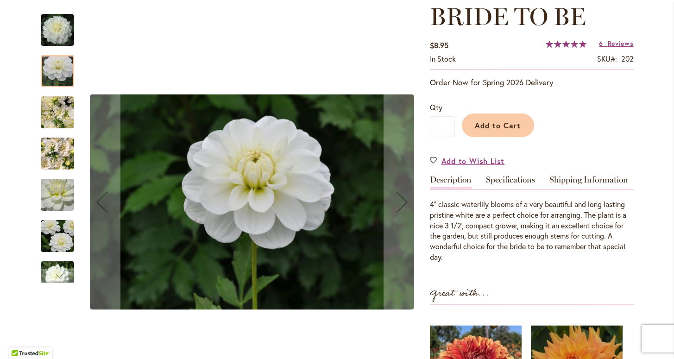
click at [56, 112] on img "BRIDE TO BE" at bounding box center [57, 113] width 67 height 50
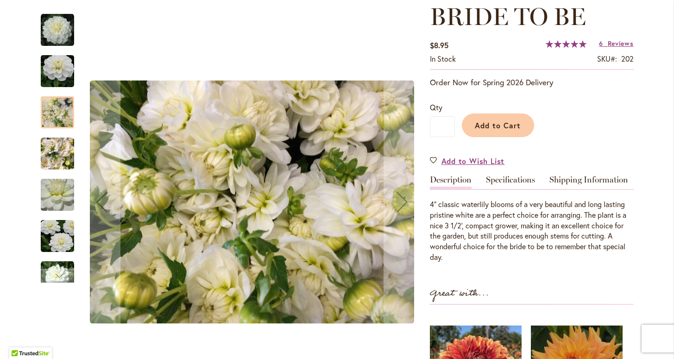
click at [61, 194] on img "BRIDE TO BE" at bounding box center [57, 194] width 67 height 63
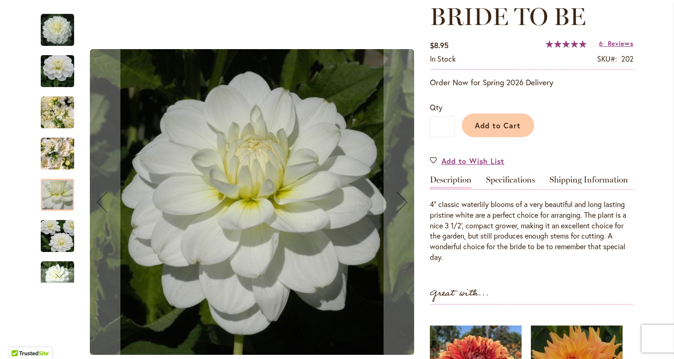
click at [63, 237] on img "BRIDE TO BE" at bounding box center [57, 236] width 67 height 44
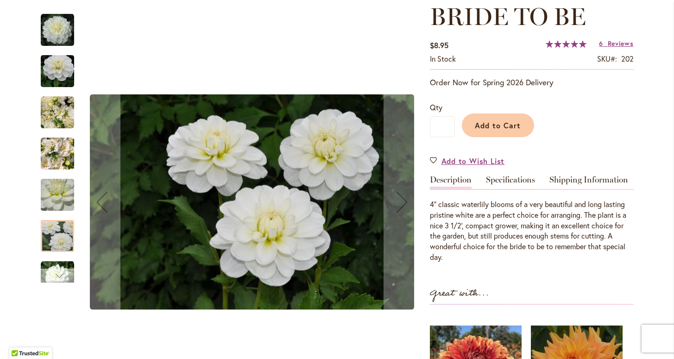
click at [57, 276] on div "Next" at bounding box center [57, 276] width 14 height 14
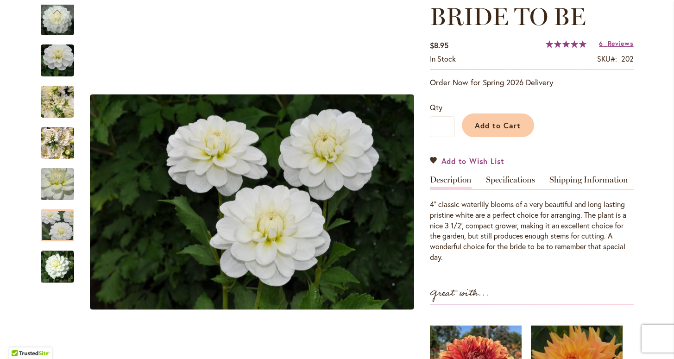
click at [454, 159] on span "Add to Wish List" at bounding box center [472, 161] width 63 height 11
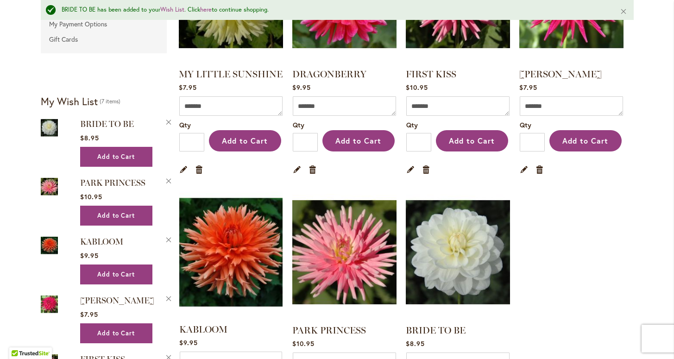
scroll to position [291, 0]
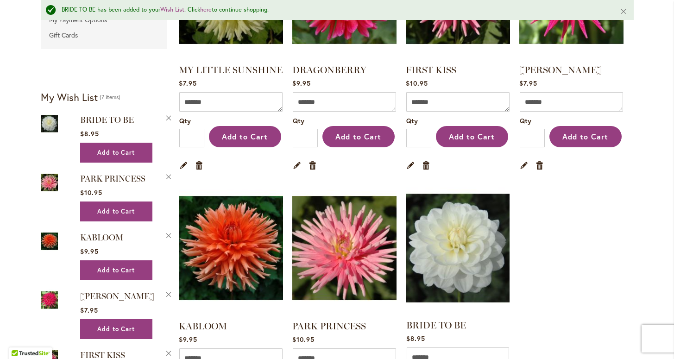
click at [456, 248] on img at bounding box center [457, 248] width 108 height 136
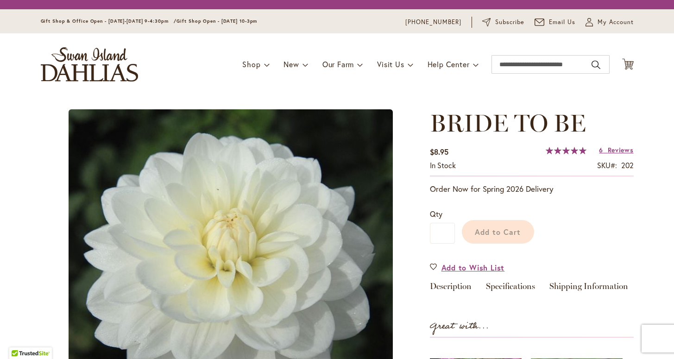
type input "*****"
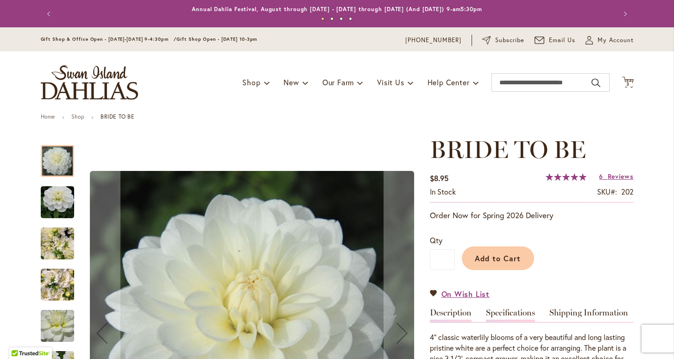
click at [510, 312] on link "Specifications" at bounding box center [510, 314] width 49 height 13
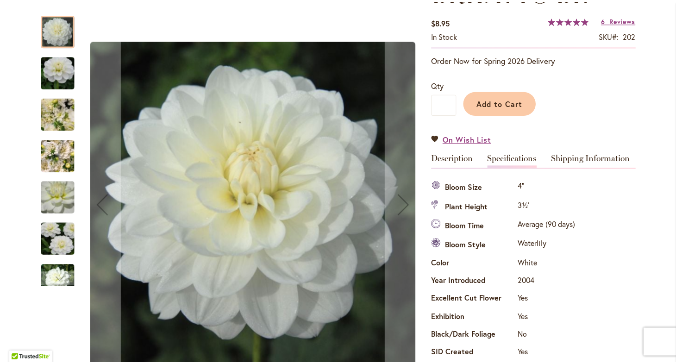
scroll to position [157, 0]
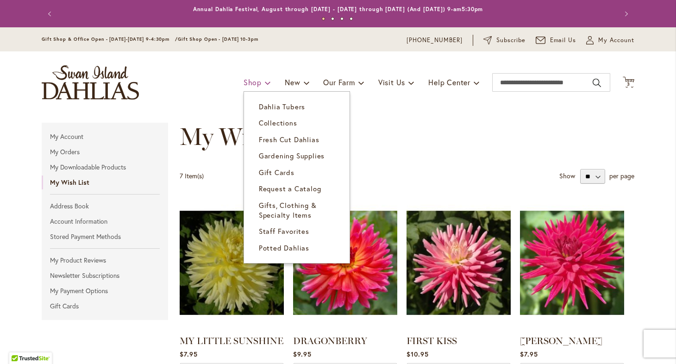
click at [256, 83] on span "Shop" at bounding box center [253, 82] width 18 height 10
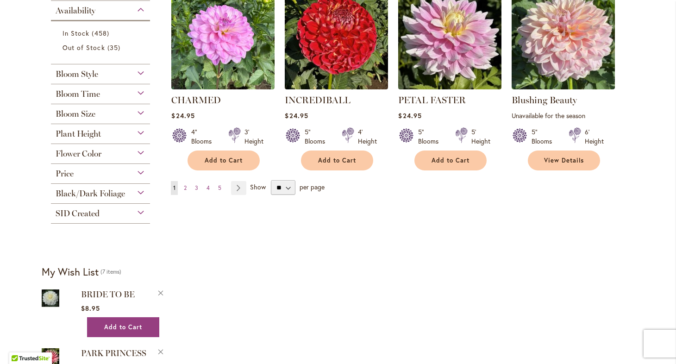
scroll to position [766, 0]
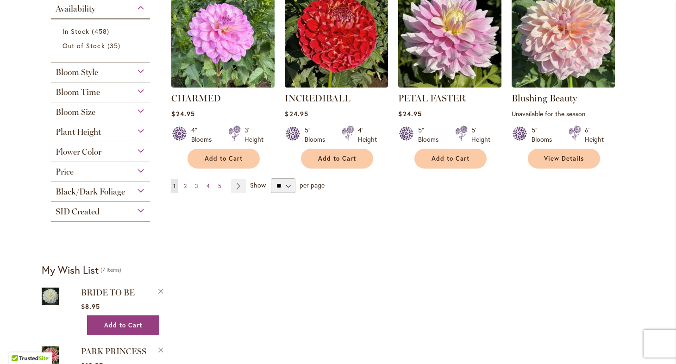
click at [138, 108] on div "Bloom Size" at bounding box center [100, 109] width 99 height 15
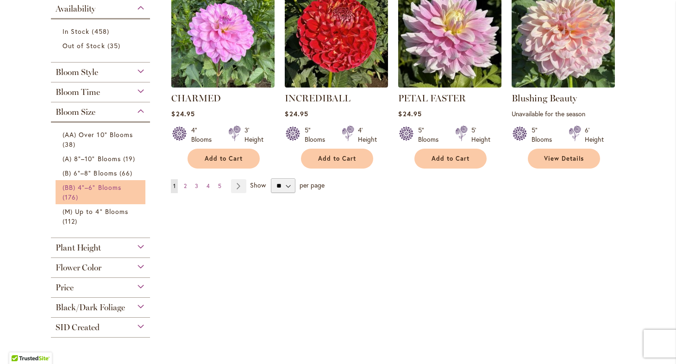
click at [114, 186] on span "(BB) 4"–6" Blooms" at bounding box center [92, 187] width 59 height 9
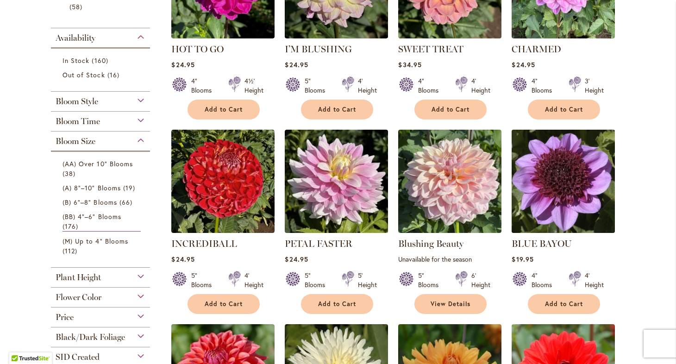
scroll to position [273, 0]
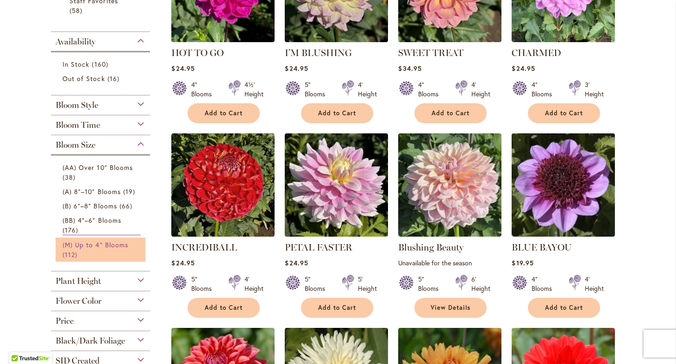
click at [108, 251] on link "(M) Up to 4" Blooms 112 items" at bounding box center [102, 249] width 78 height 19
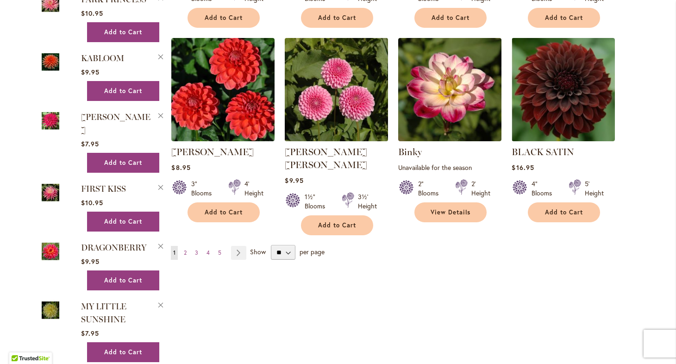
scroll to position [784, 0]
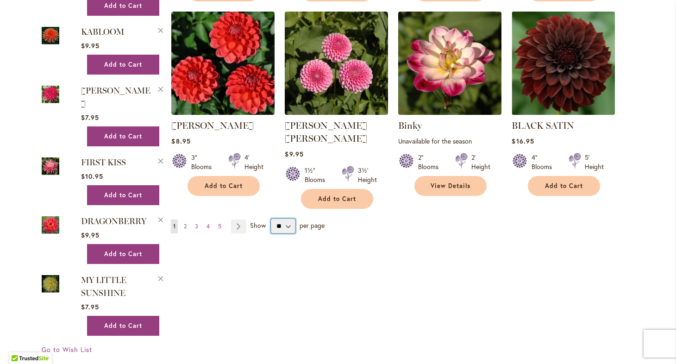
select select "**"
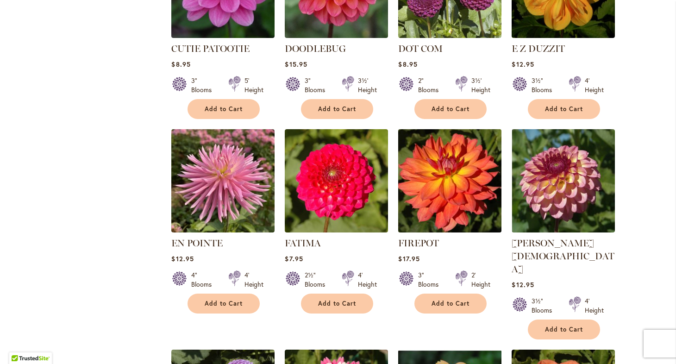
scroll to position [1669, 0]
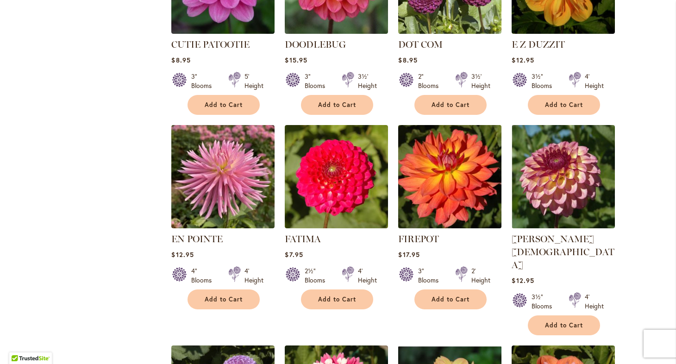
click at [454, 161] on img at bounding box center [450, 176] width 108 height 108
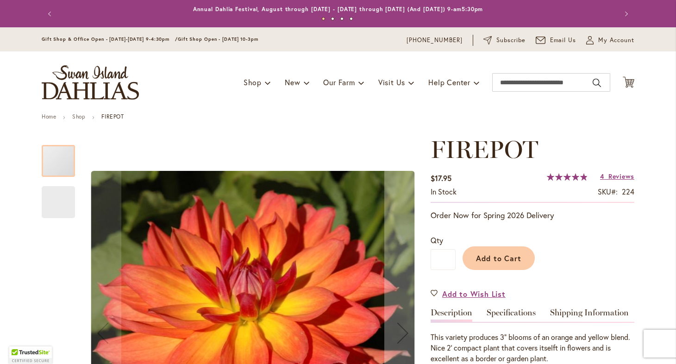
type input "*****"
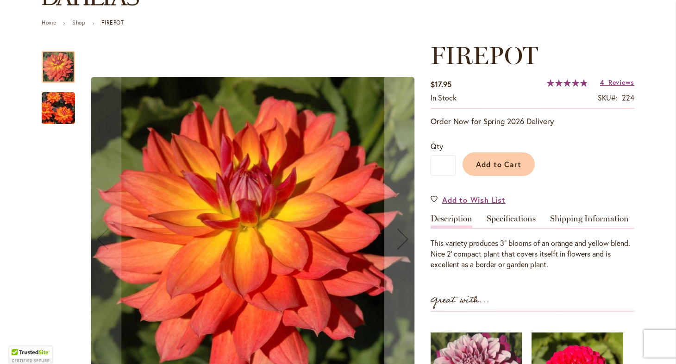
scroll to position [126, 0]
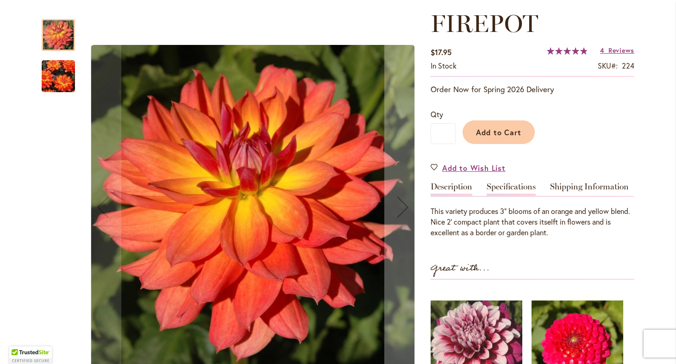
click at [513, 186] on link "Specifications" at bounding box center [511, 188] width 49 height 13
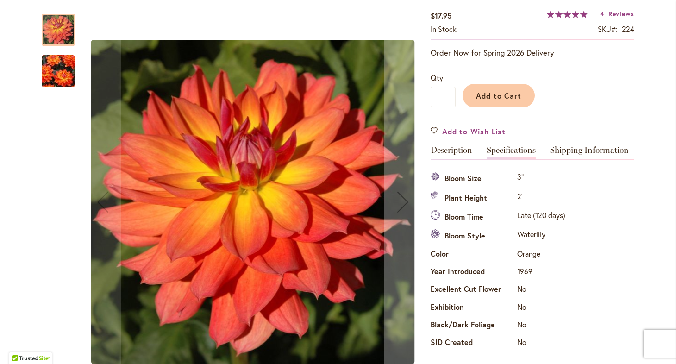
scroll to position [164, 0]
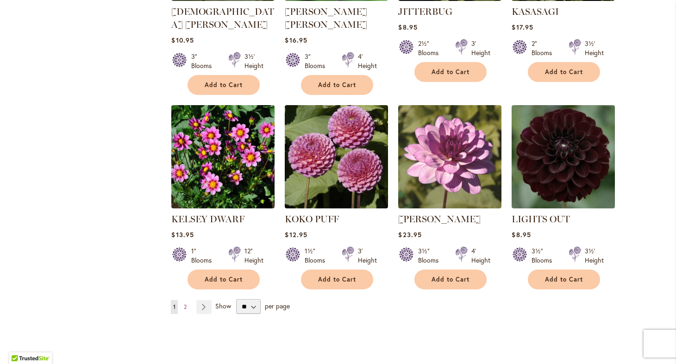
scroll to position [3132, 0]
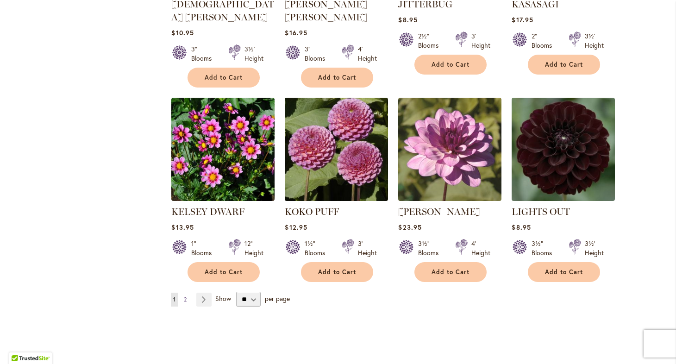
click at [185, 296] on span "2" at bounding box center [185, 299] width 3 height 7
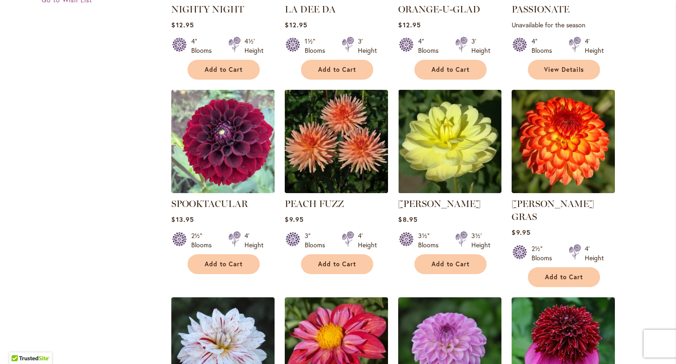
scroll to position [1135, 0]
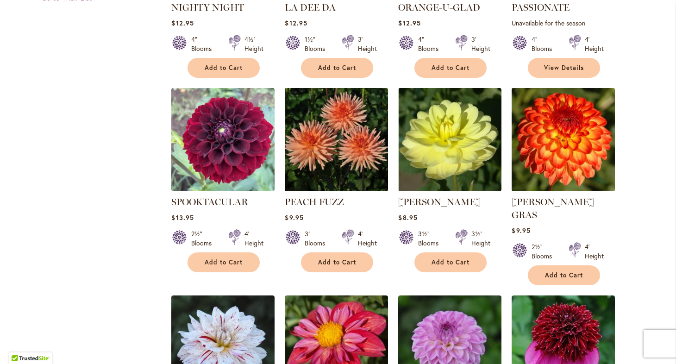
click at [554, 114] on img at bounding box center [563, 139] width 108 height 108
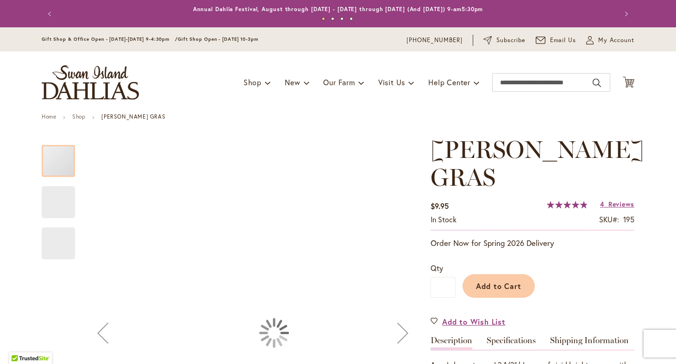
type input "*****"
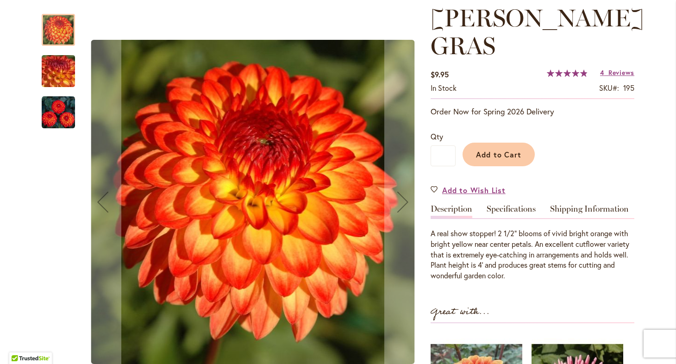
scroll to position [134, 0]
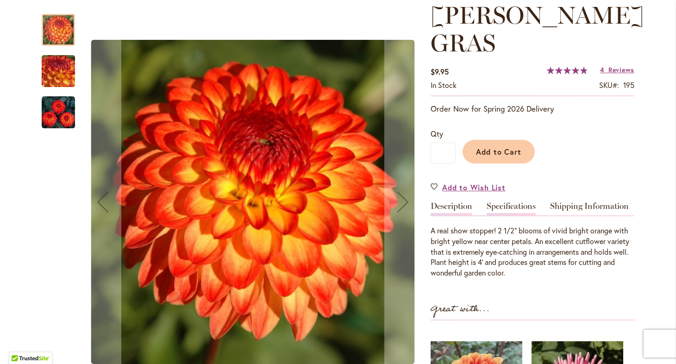
click at [510, 202] on link "Specifications" at bounding box center [511, 208] width 49 height 13
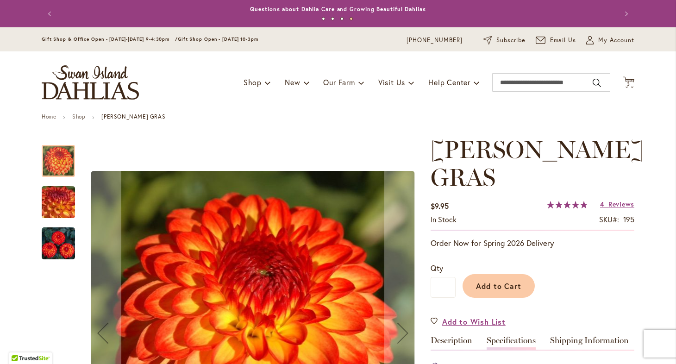
scroll to position [0, 0]
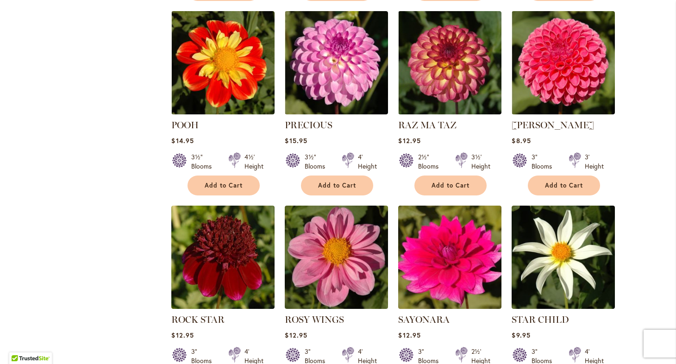
scroll to position [1614, 0]
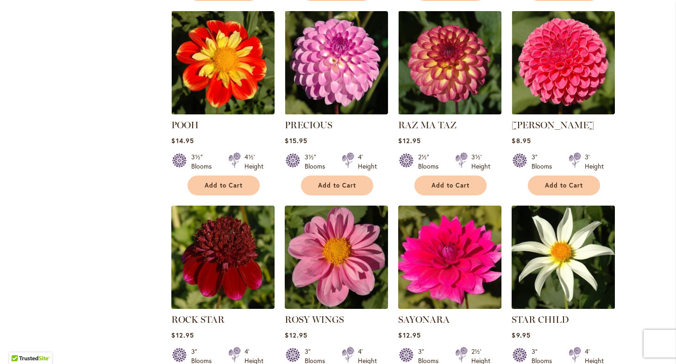
click at [547, 215] on img at bounding box center [563, 257] width 108 height 108
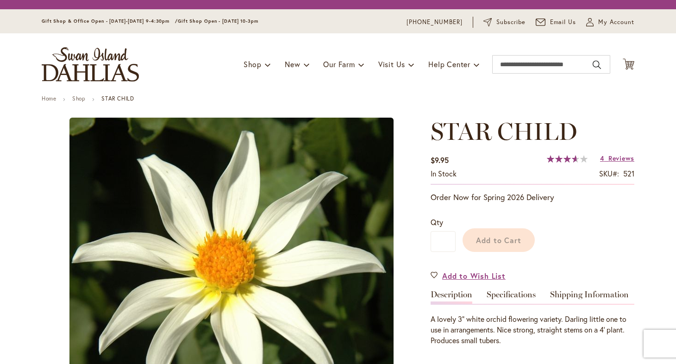
click at [550, 203] on p "Order Now for Spring 2026 Delivery" at bounding box center [533, 197] width 204 height 11
type input "*****"
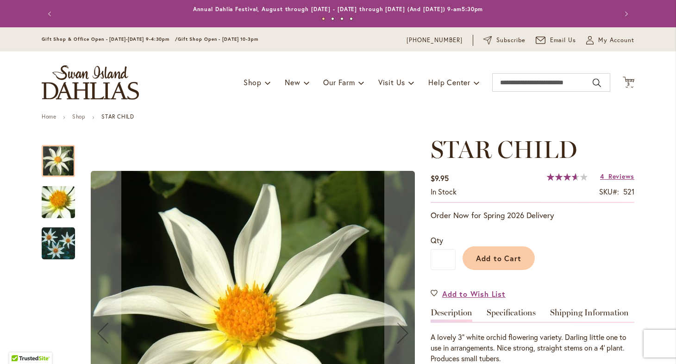
click at [579, 240] on div "Add to Cart" at bounding box center [545, 256] width 179 height 42
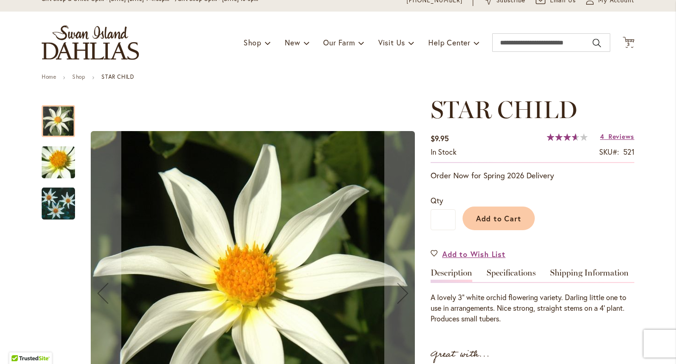
scroll to position [44, 0]
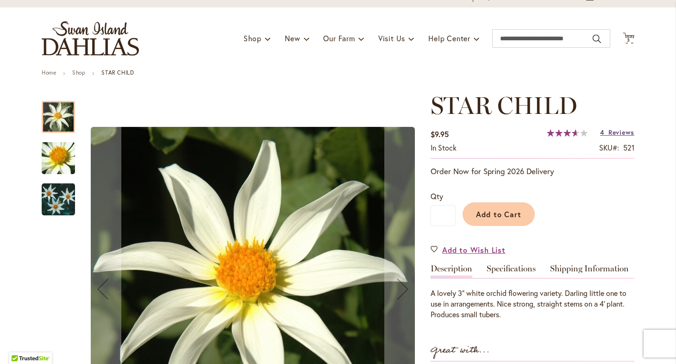
click at [624, 132] on span "Reviews" at bounding box center [622, 132] width 26 height 9
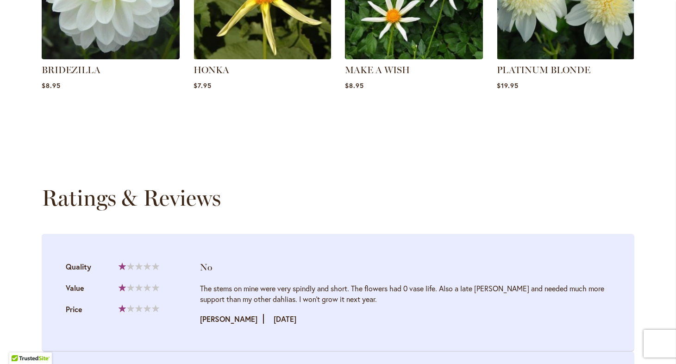
scroll to position [604, 0]
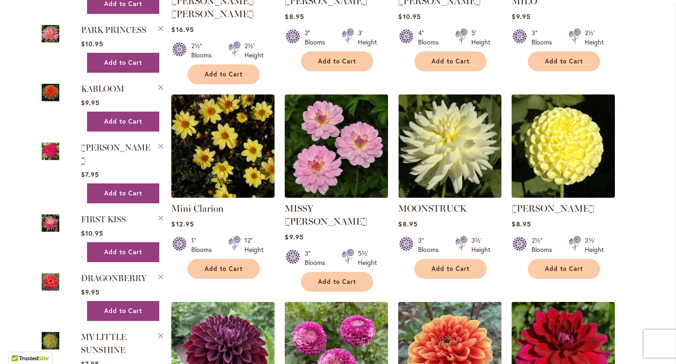
scroll to position [728, 0]
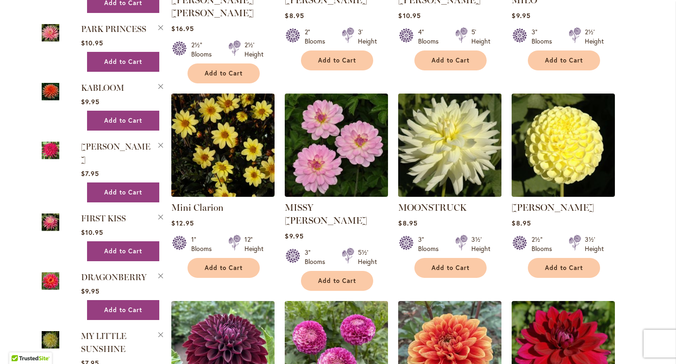
click at [449, 136] on img at bounding box center [450, 145] width 108 height 108
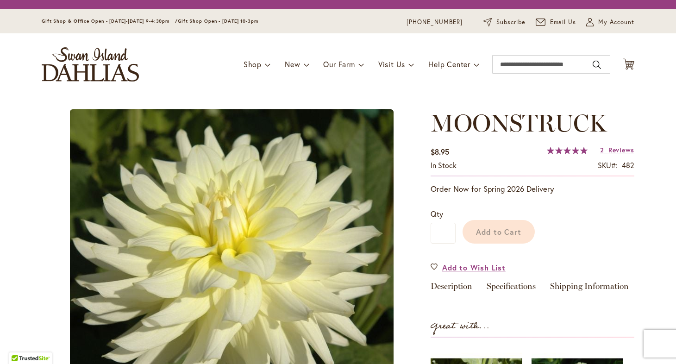
type input "*****"
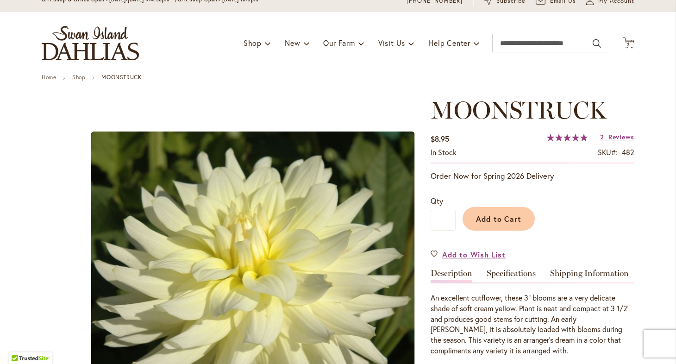
scroll to position [40, 0]
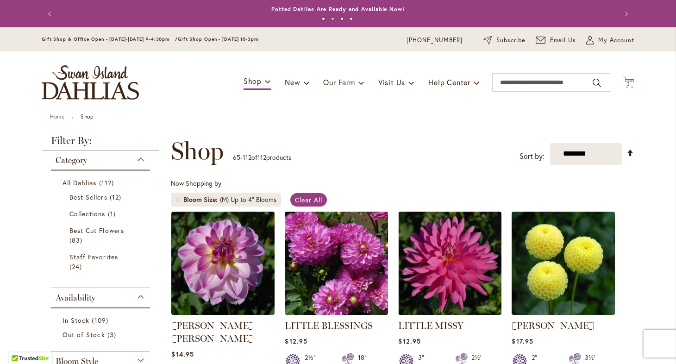
click at [630, 82] on span "3 3 items" at bounding box center [628, 84] width 9 height 5
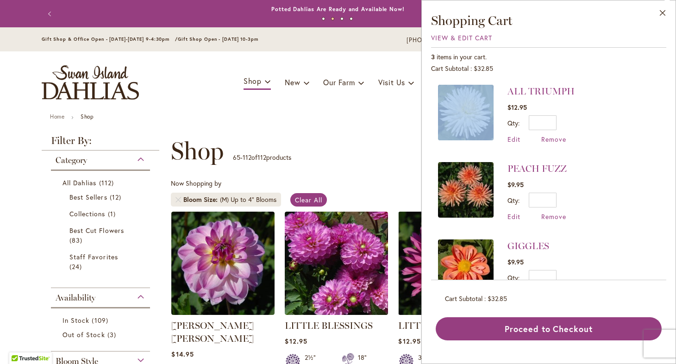
click at [630, 82] on div "ALL TRIUMPH $12.95 Qty * Update Edit Remove" at bounding box center [548, 179] width 235 height 202
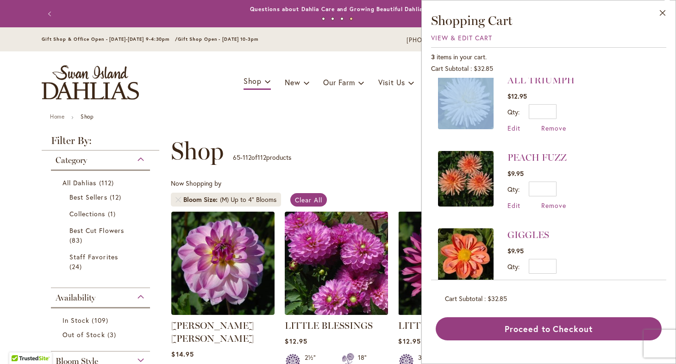
scroll to position [13, 0]
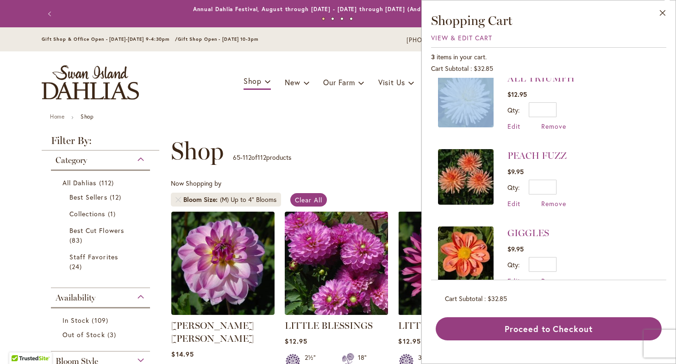
click at [468, 96] on img at bounding box center [466, 100] width 56 height 56
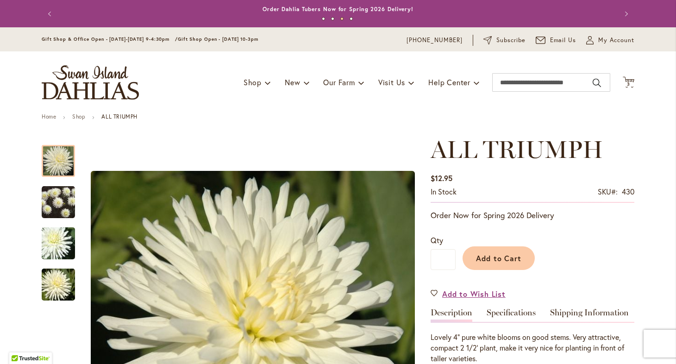
click at [630, 81] on span "3" at bounding box center [628, 84] width 3 height 6
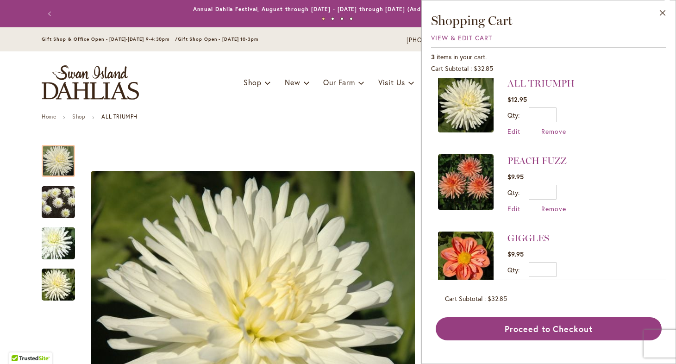
scroll to position [6, 0]
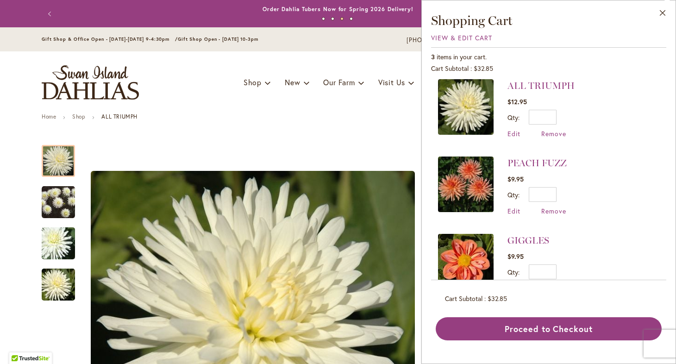
click at [282, 109] on div "Toggle Nav Shop Dahlia Tubers Collections Fresh Cut Dahlias Gardening Supplies …" at bounding box center [337, 82] width 611 height 62
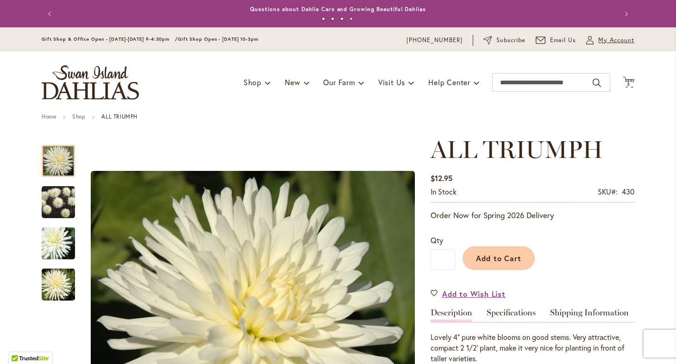
click at [609, 38] on span "My Account" at bounding box center [616, 40] width 36 height 9
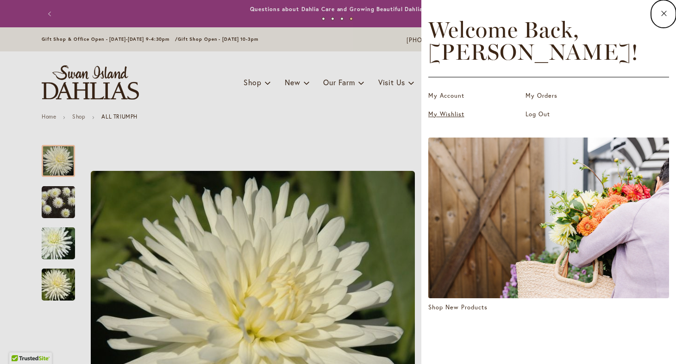
click at [453, 115] on link "My Wishlist" at bounding box center [474, 114] width 93 height 9
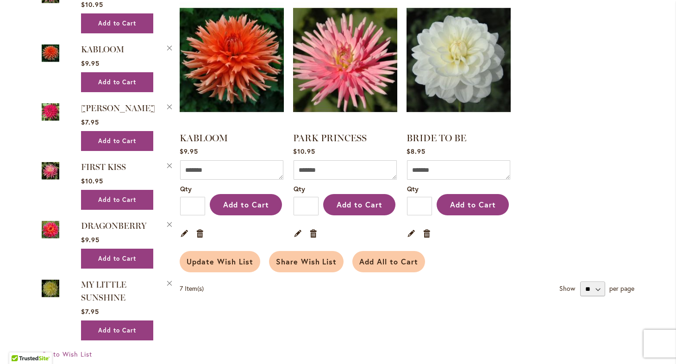
scroll to position [468, 0]
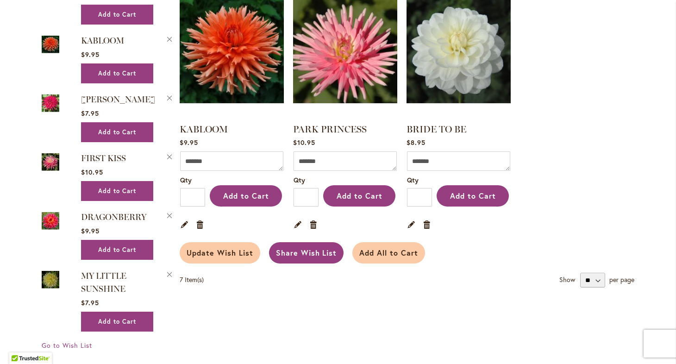
click at [312, 248] on span "Share Wish List" at bounding box center [306, 253] width 61 height 10
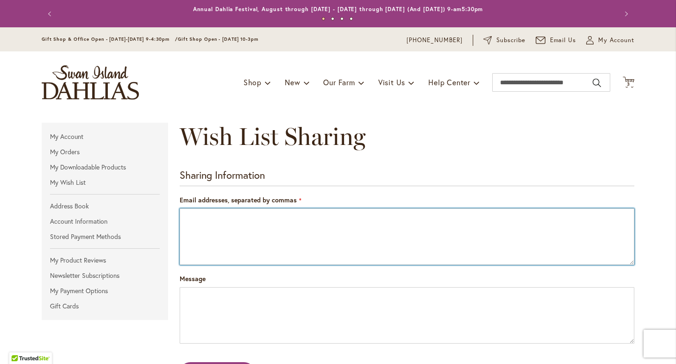
click at [212, 217] on textarea "Email addresses, separated by commas" at bounding box center [407, 236] width 455 height 57
type textarea "**********"
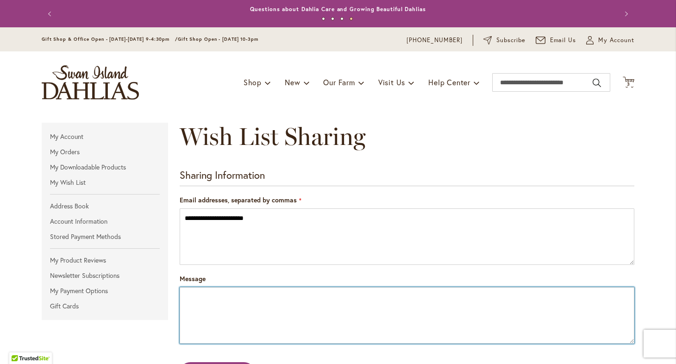
click at [200, 301] on textarea "Message" at bounding box center [407, 315] width 455 height 57
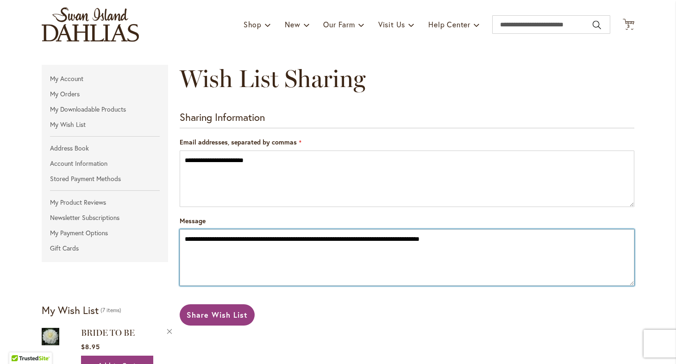
scroll to position [91, 0]
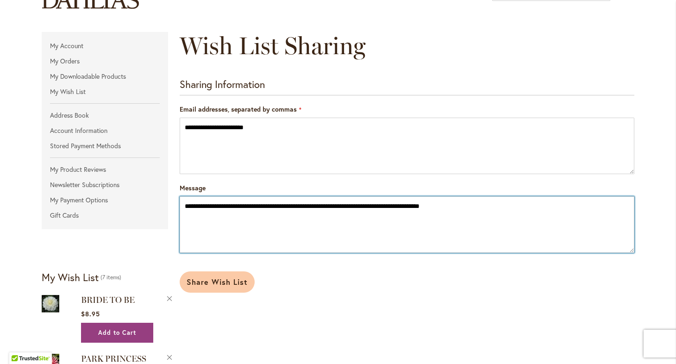
type textarea "**********"
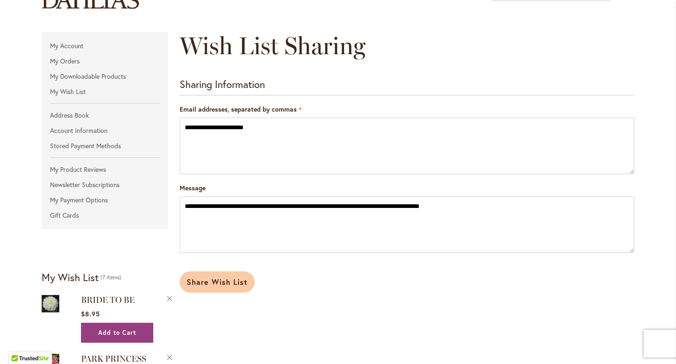
click at [225, 283] on span "Share Wish List" at bounding box center [217, 282] width 61 height 10
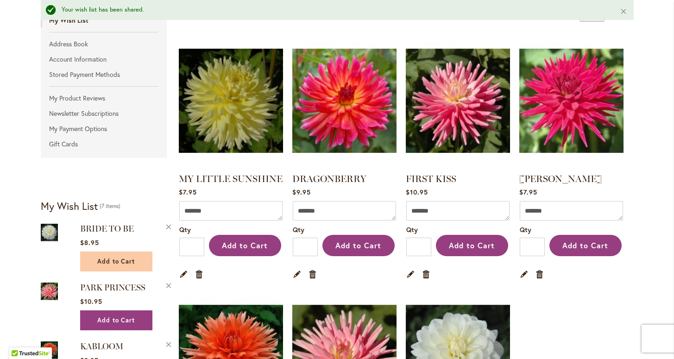
scroll to position [188, 0]
